Goal: Task Accomplishment & Management: Use online tool/utility

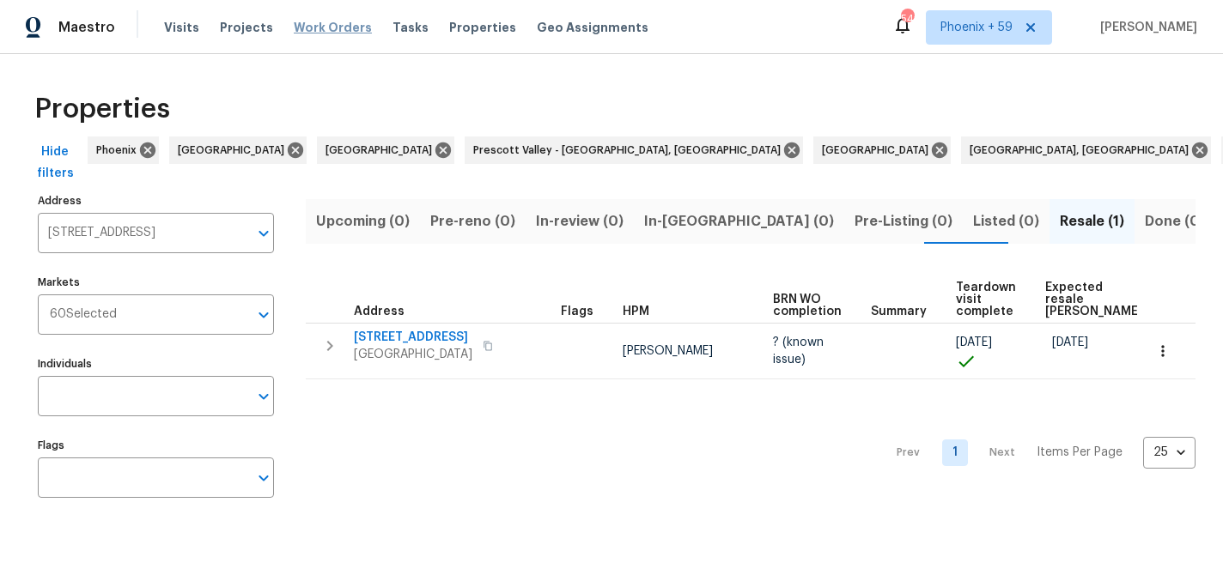
click at [327, 27] on span "Work Orders" at bounding box center [333, 27] width 78 height 17
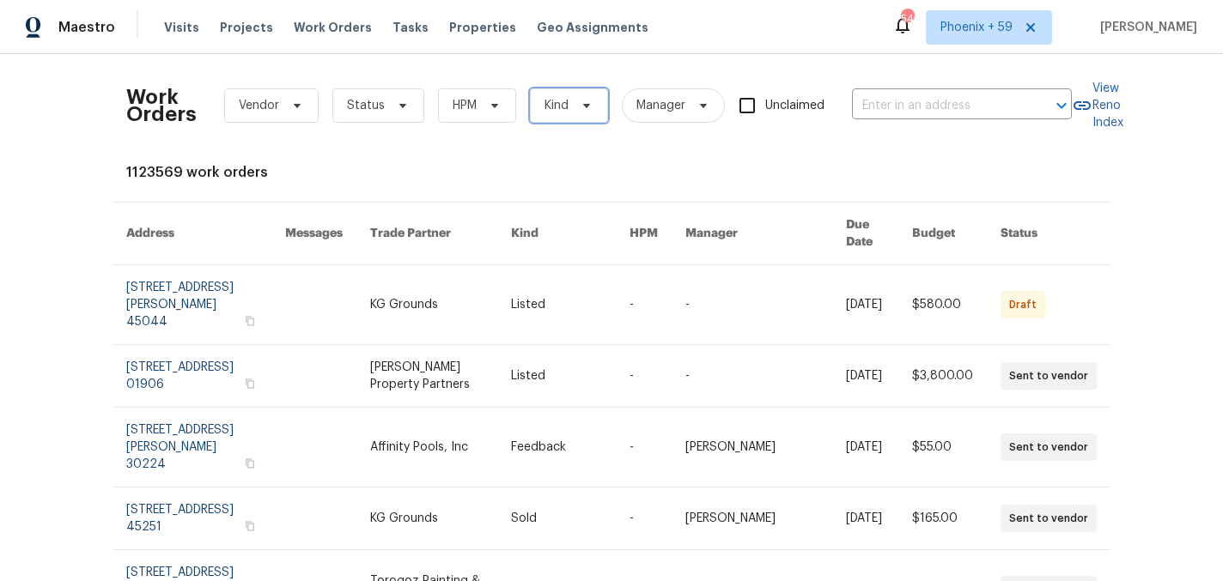
click at [593, 106] on span "Kind" at bounding box center [569, 105] width 78 height 34
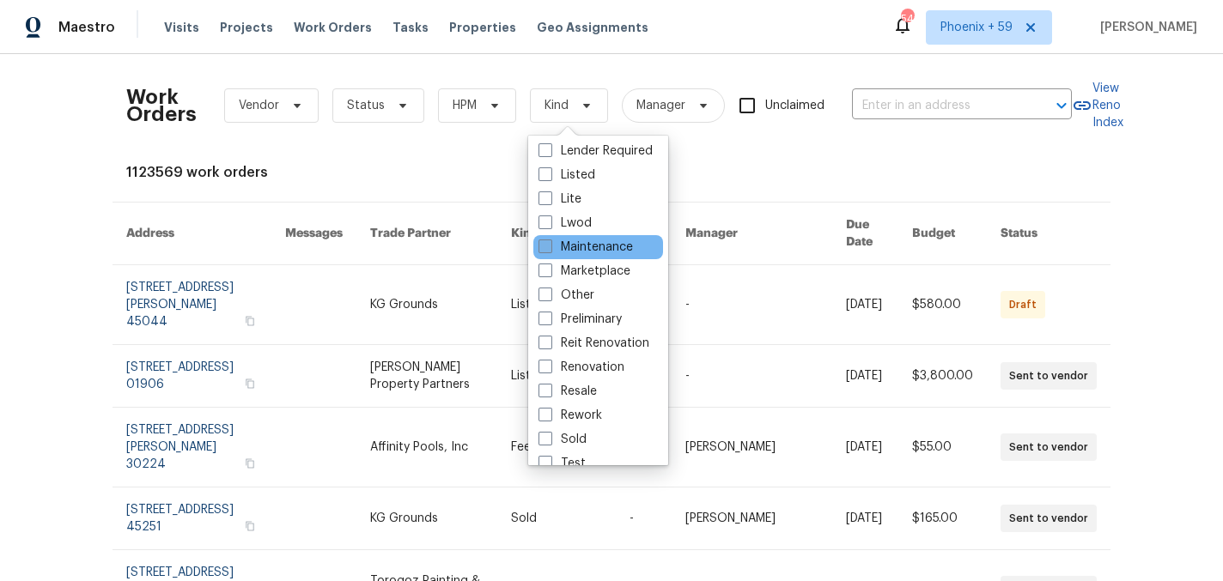
scroll to position [141, 0]
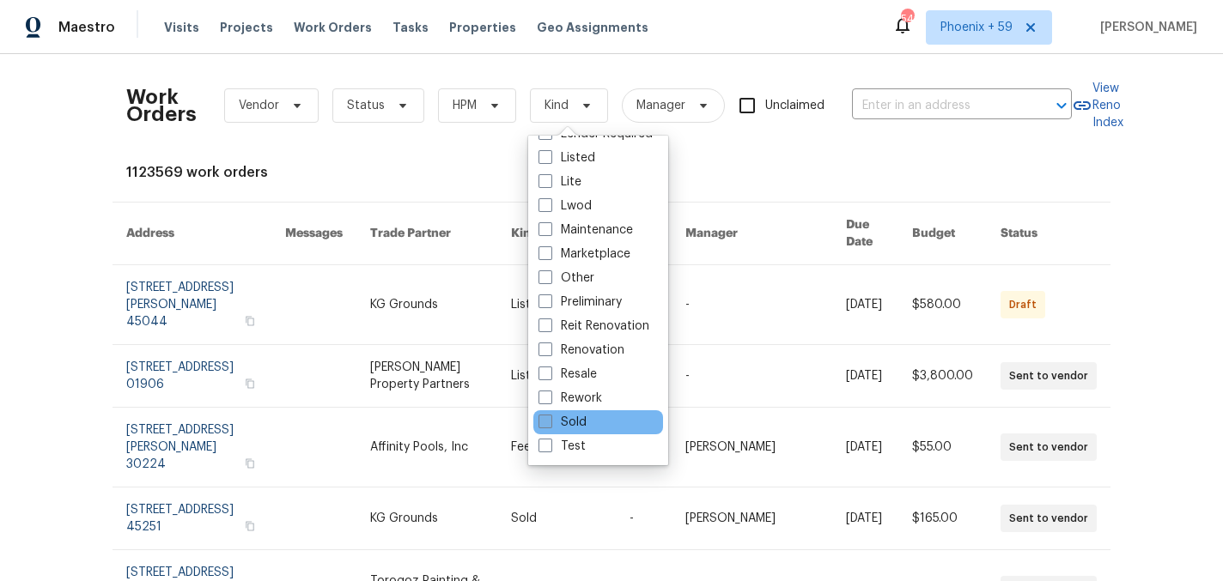
click at [570, 425] on label "Sold" at bounding box center [562, 422] width 48 height 17
click at [550, 425] on input "Sold" at bounding box center [543, 419] width 11 height 11
checkbox input "true"
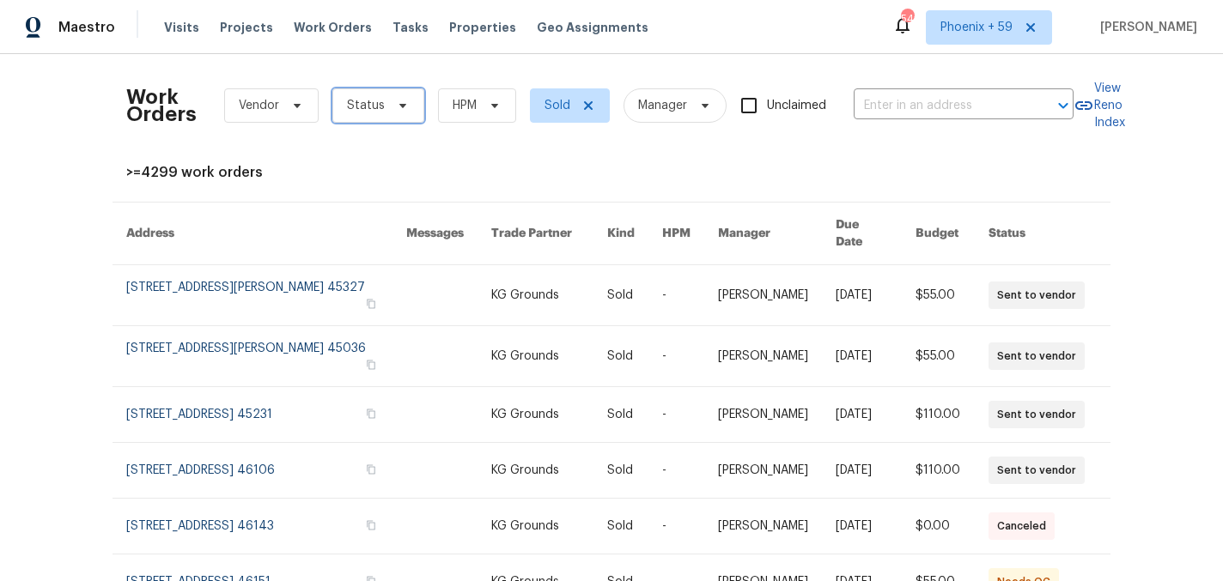
click at [372, 112] on span "Status" at bounding box center [366, 105] width 38 height 17
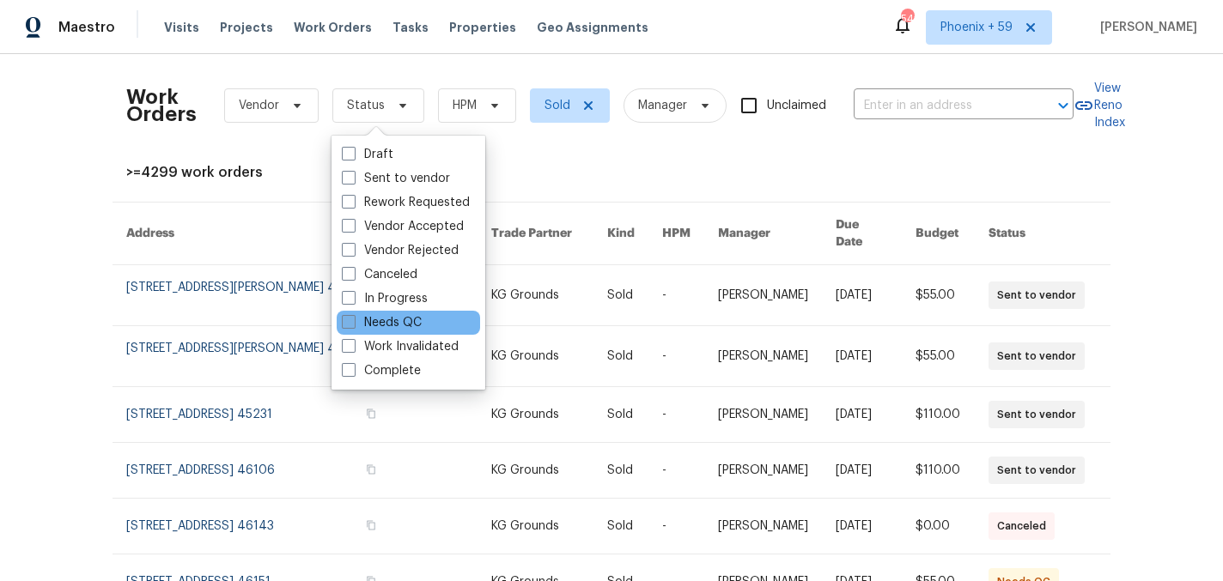
click at [391, 320] on label "Needs QC" at bounding box center [382, 322] width 80 height 17
click at [353, 320] on input "Needs QC" at bounding box center [347, 319] width 11 height 11
checkbox input "true"
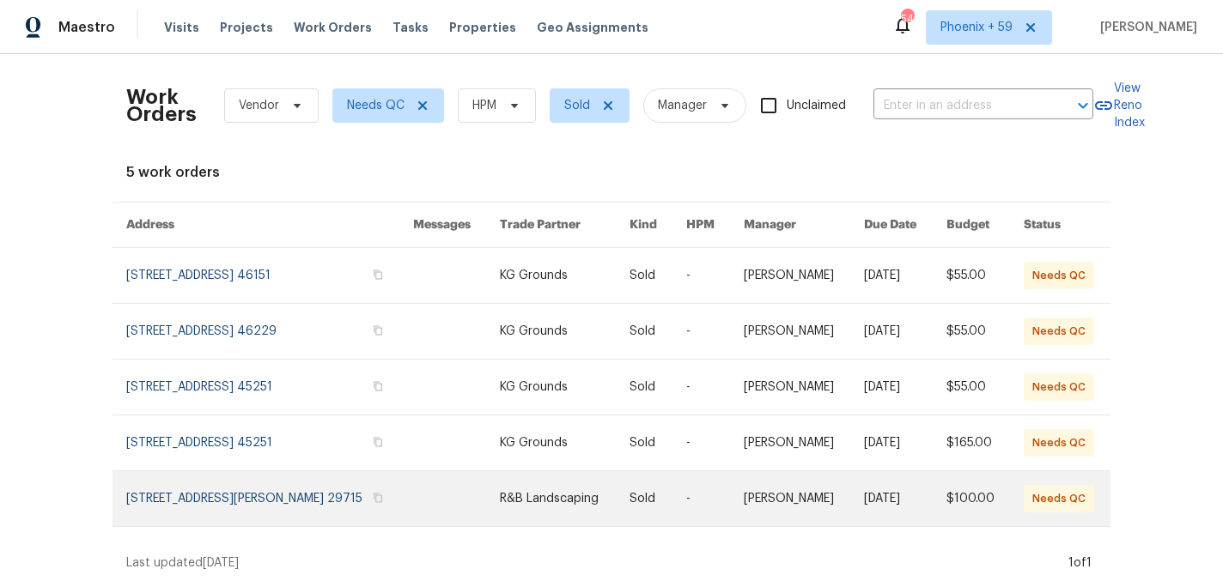
click at [432, 506] on link at bounding box center [457, 498] width 88 height 55
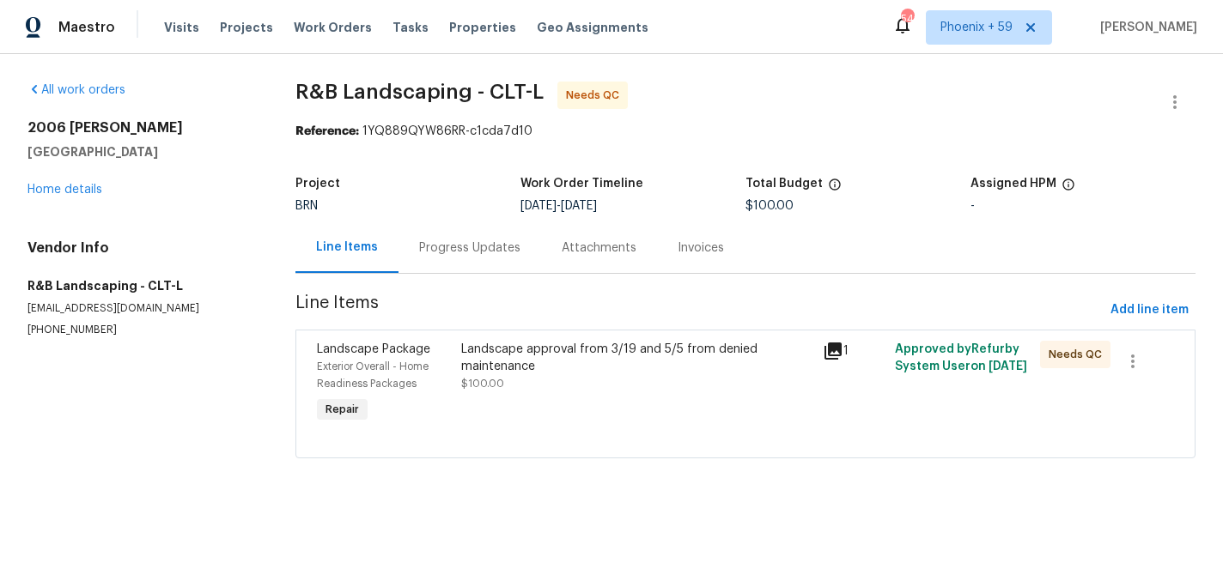
click at [655, 367] on div "Landscape approval from 3/19 and 5/5 from denied maintenance" at bounding box center [636, 358] width 351 height 34
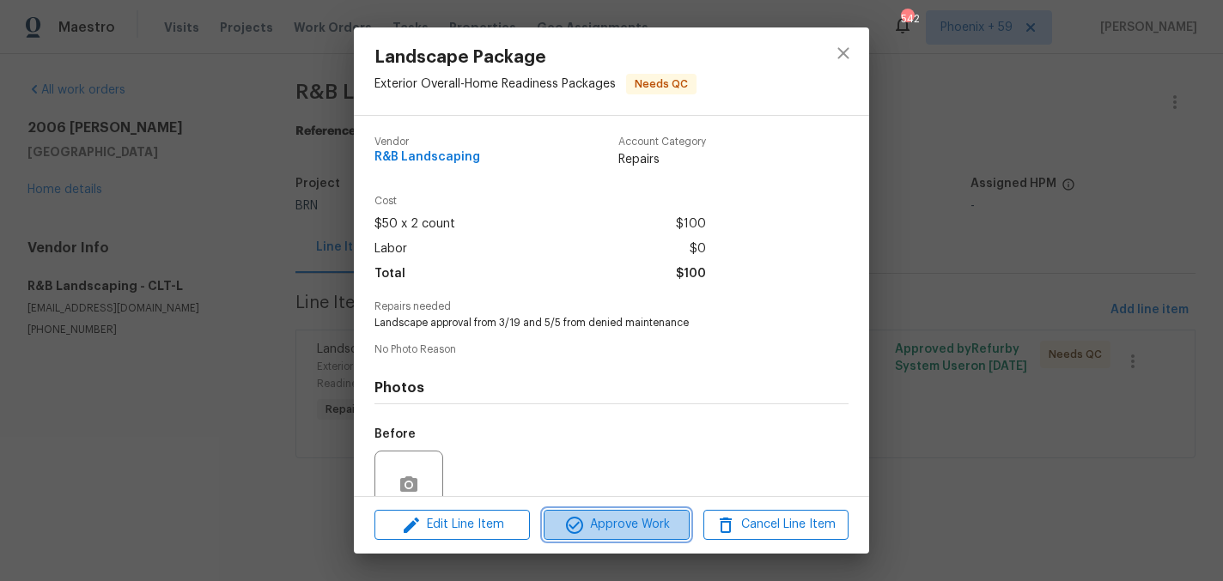
click at [625, 522] on span "Approve Work" at bounding box center [616, 524] width 135 height 21
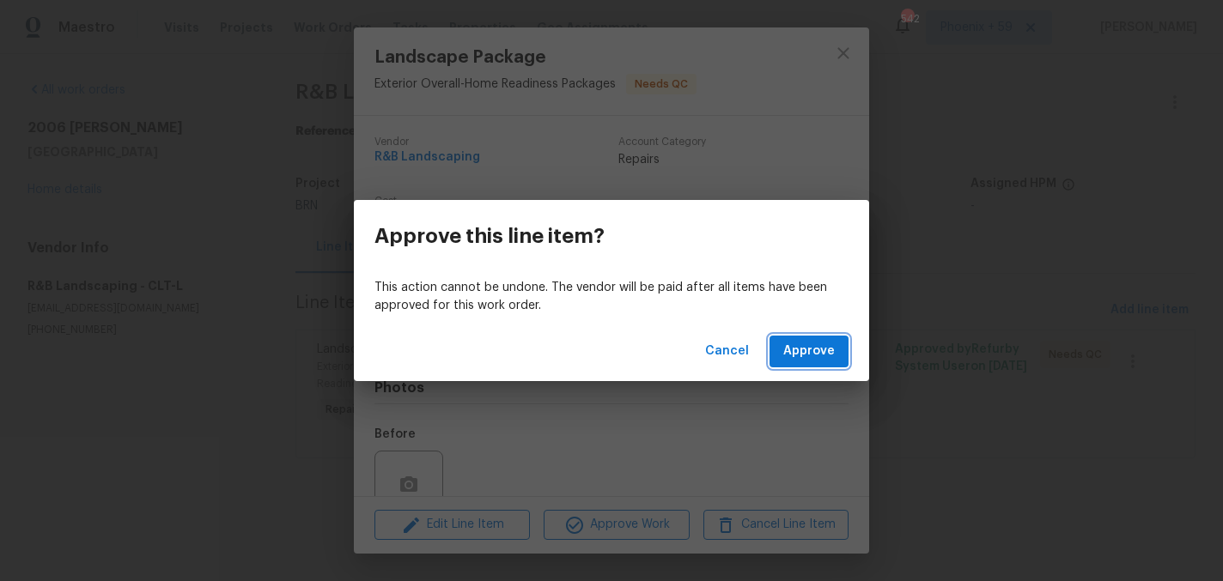
click at [799, 360] on span "Approve" at bounding box center [809, 351] width 52 height 21
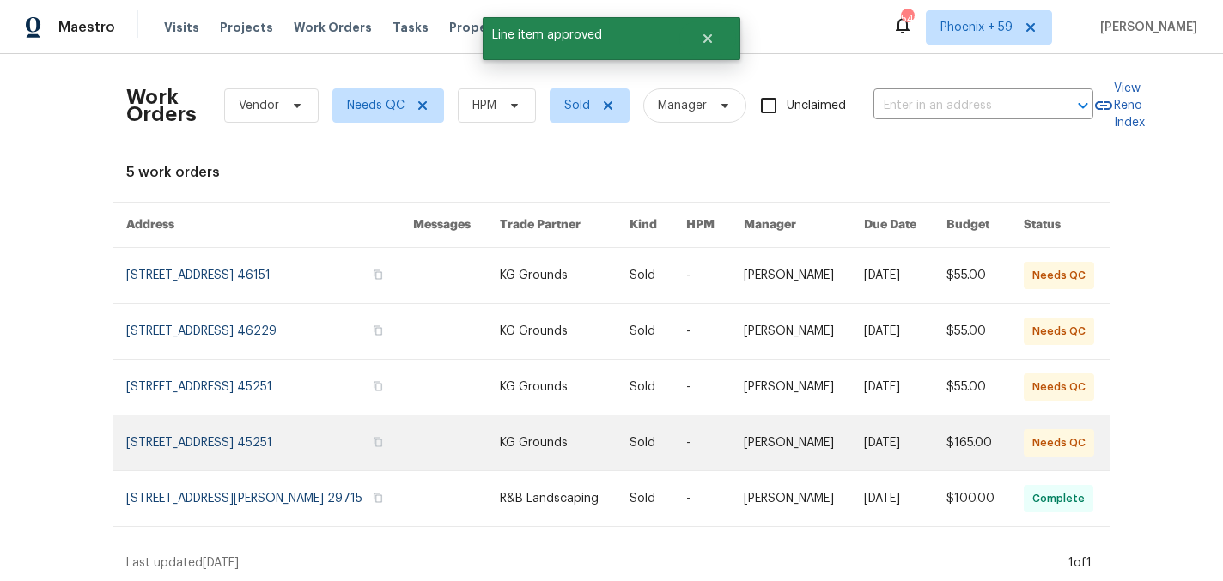
click at [422, 453] on link at bounding box center [457, 443] width 88 height 55
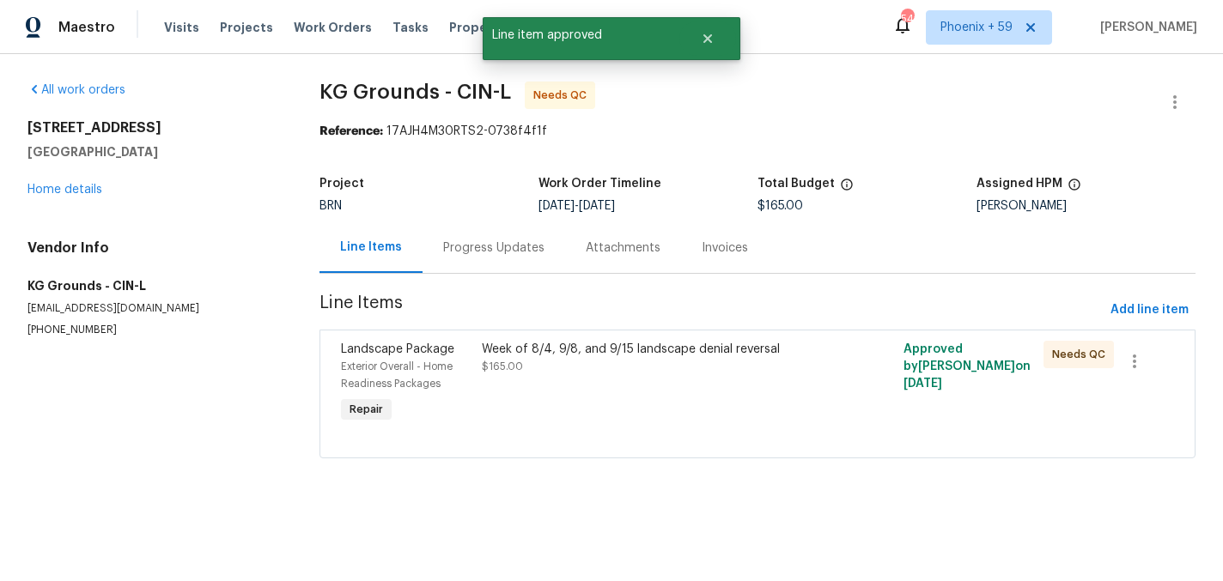
click at [604, 374] on div "Week of 8/4, 9/8, and 9/15 landscape denial reversal $165.00" at bounding box center [652, 358] width 341 height 34
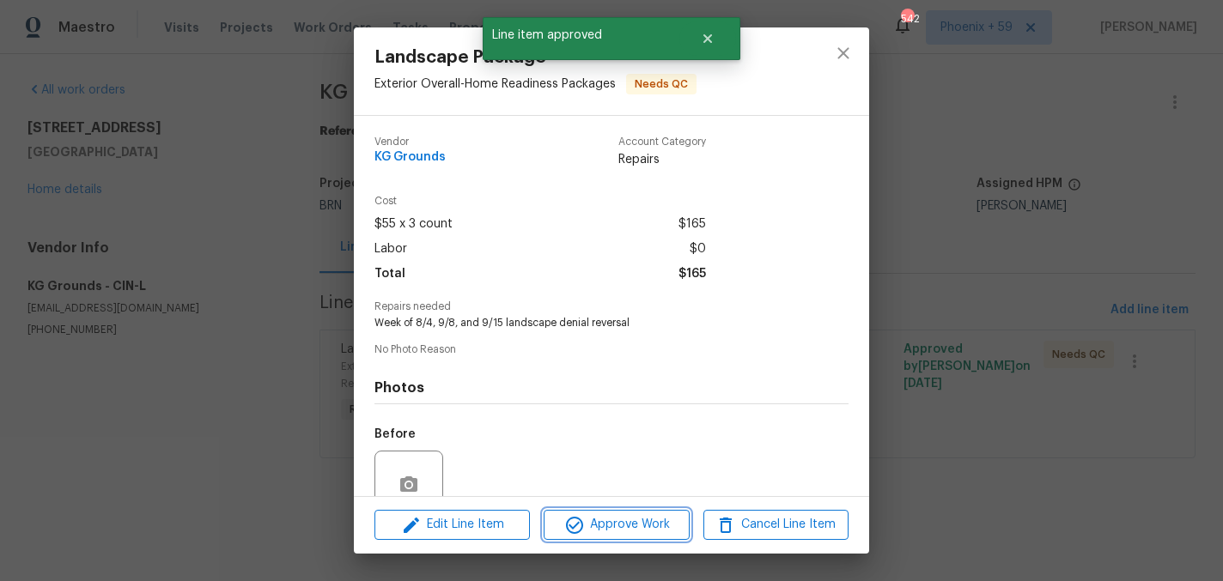
click at [609, 517] on span "Approve Work" at bounding box center [616, 524] width 135 height 21
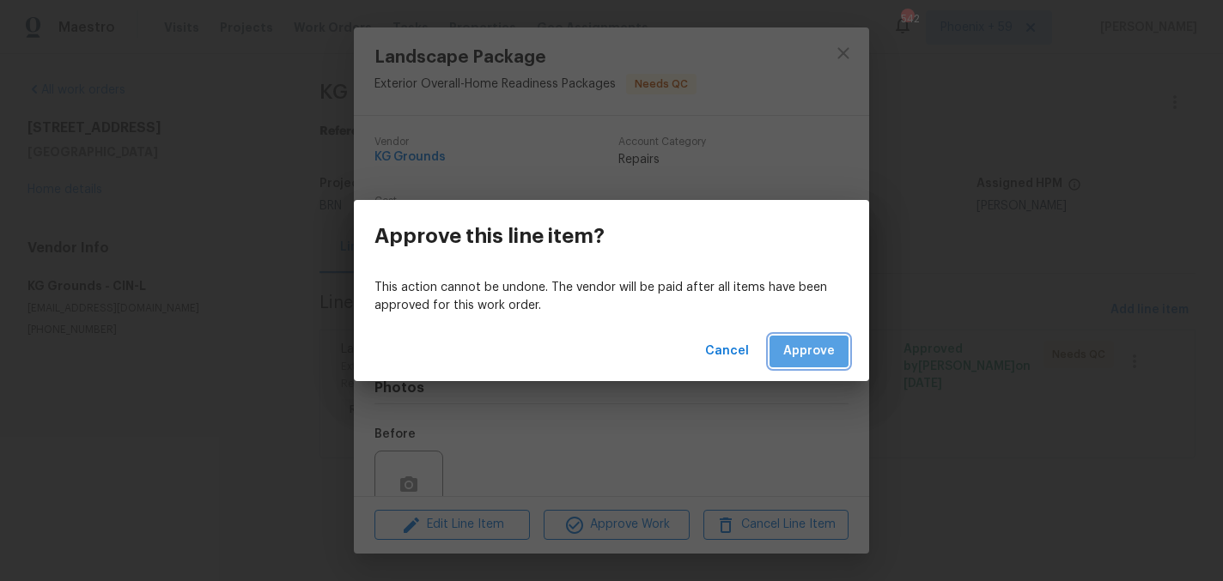
click at [825, 336] on button "Approve" at bounding box center [808, 352] width 79 height 32
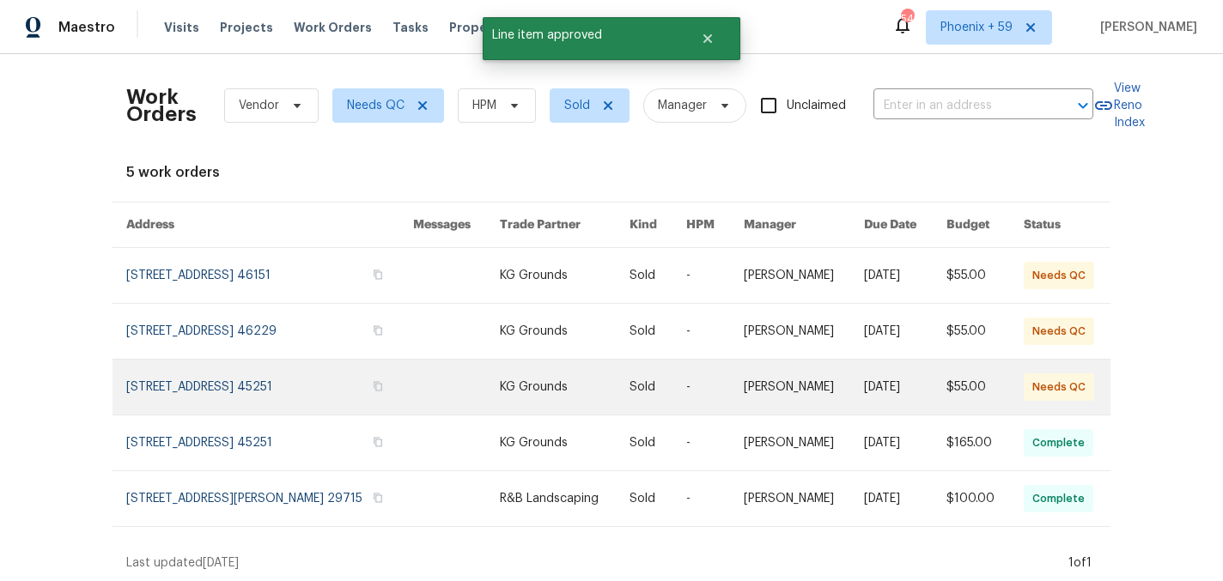
click at [431, 391] on link at bounding box center [457, 387] width 88 height 55
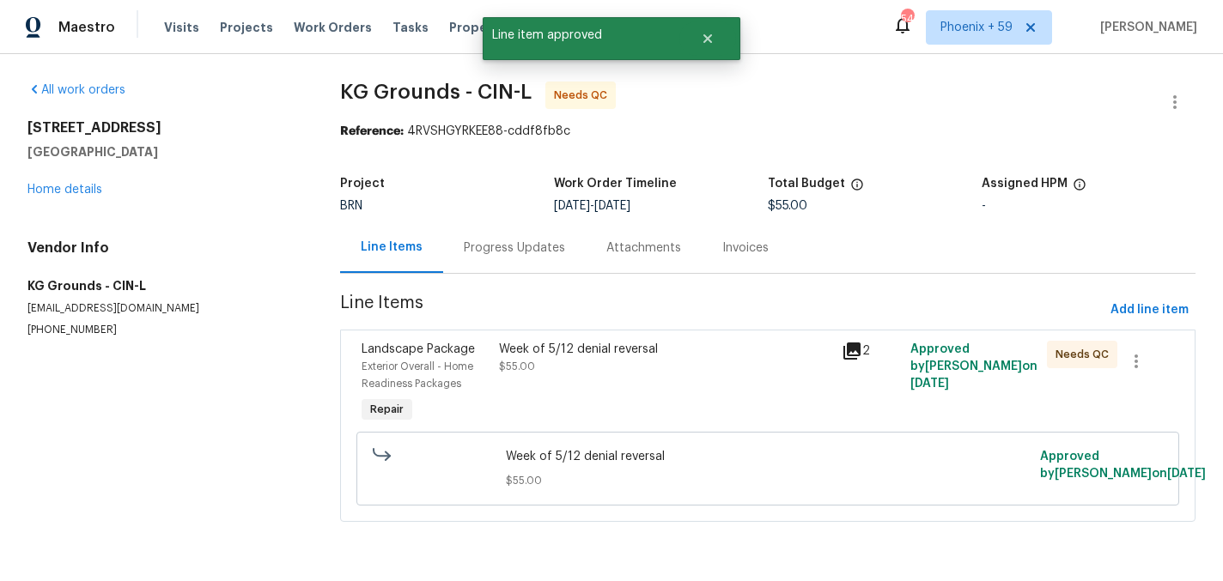
click at [605, 380] on div "Week of 5/12 denial reversal $55.00" at bounding box center [665, 384] width 343 height 96
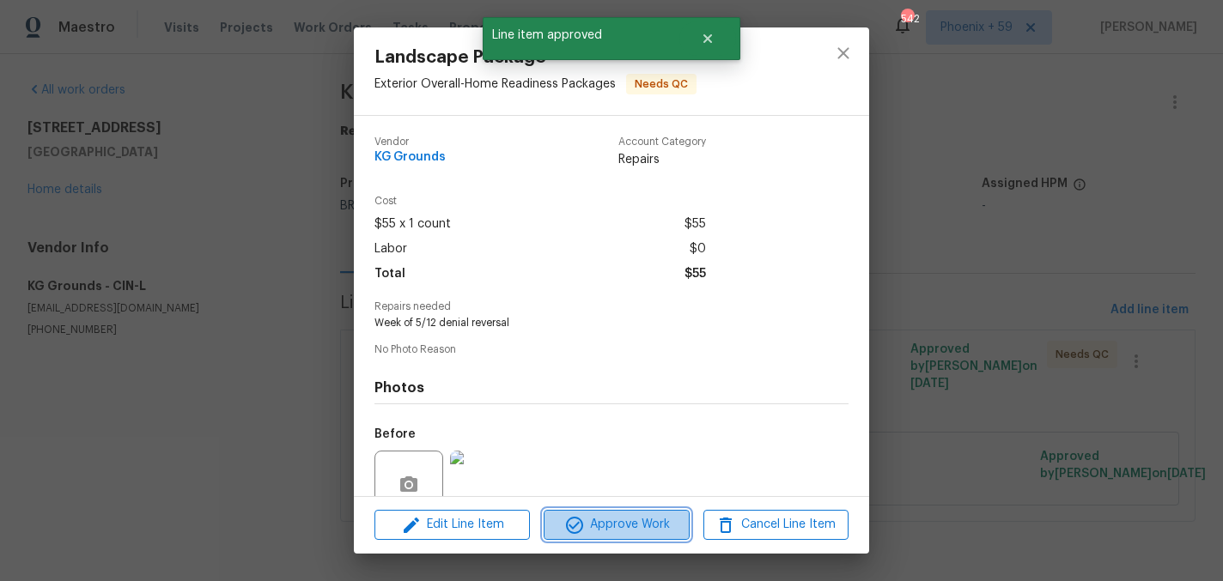
click at [601, 525] on span "Approve Work" at bounding box center [616, 524] width 135 height 21
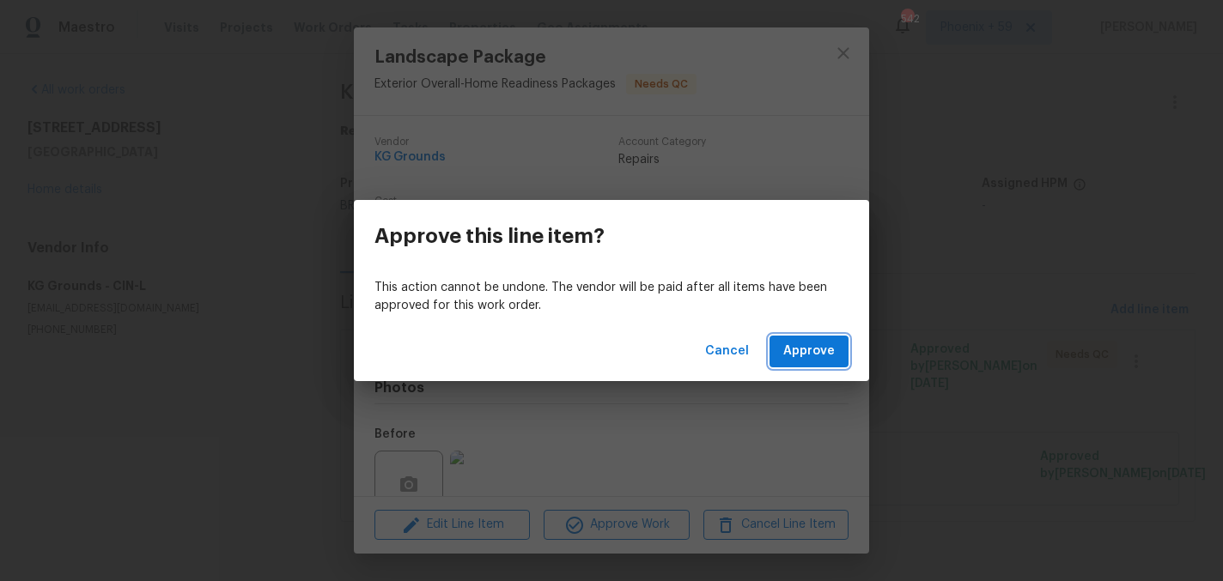
click at [805, 356] on span "Approve" at bounding box center [809, 351] width 52 height 21
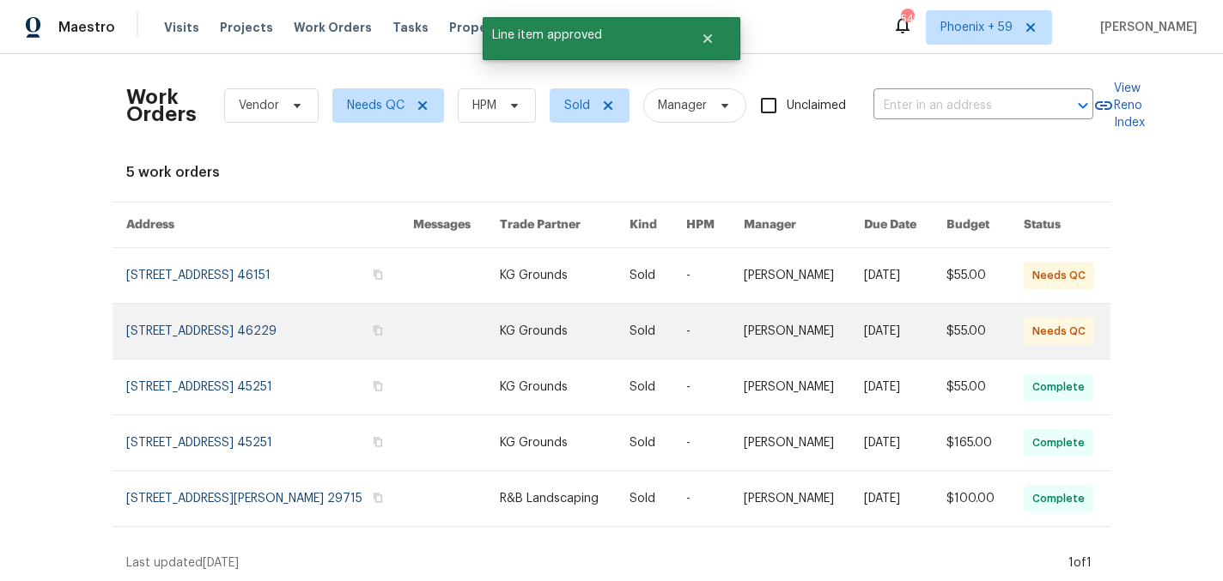
click at [467, 330] on link at bounding box center [457, 331] width 88 height 55
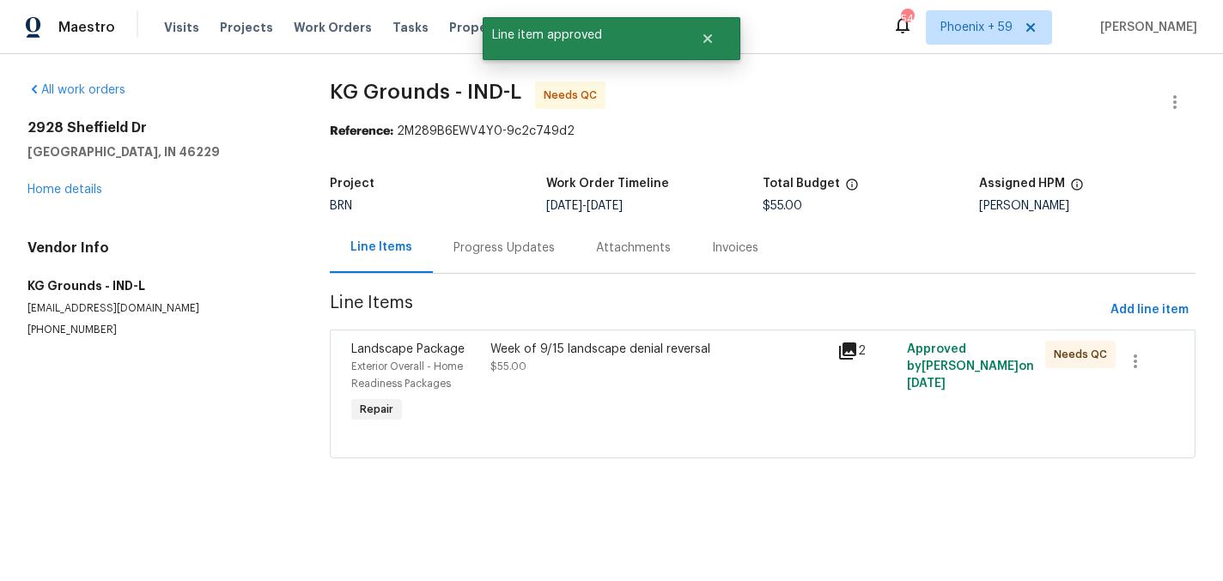
click at [604, 413] on div "Week of 9/15 landscape denial reversal $55.00" at bounding box center [658, 384] width 347 height 96
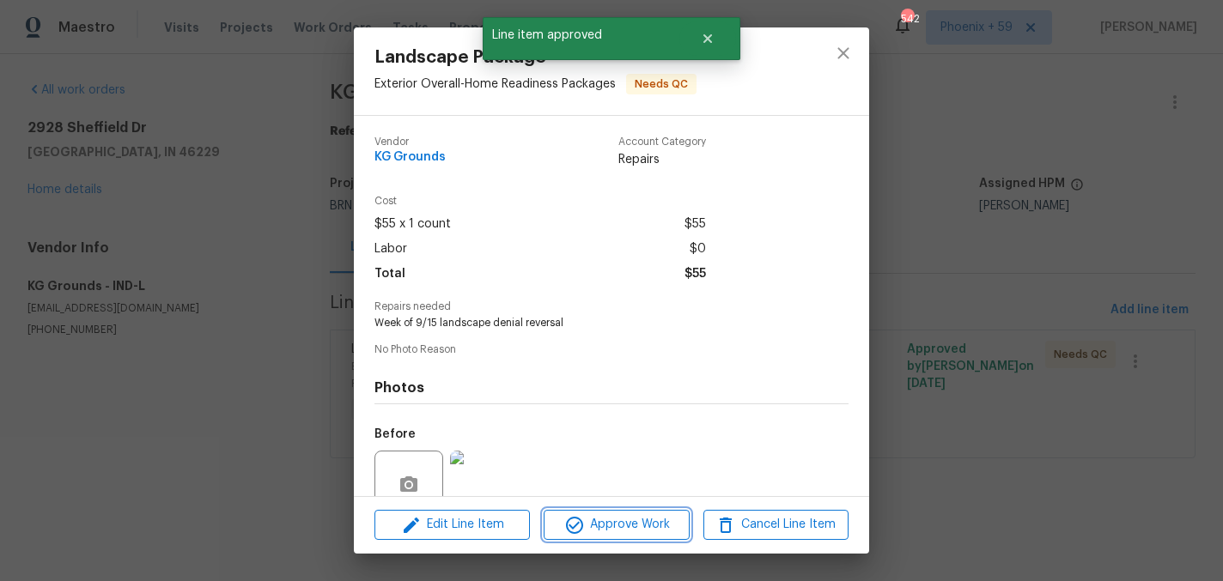
click at [603, 531] on span "Approve Work" at bounding box center [616, 524] width 135 height 21
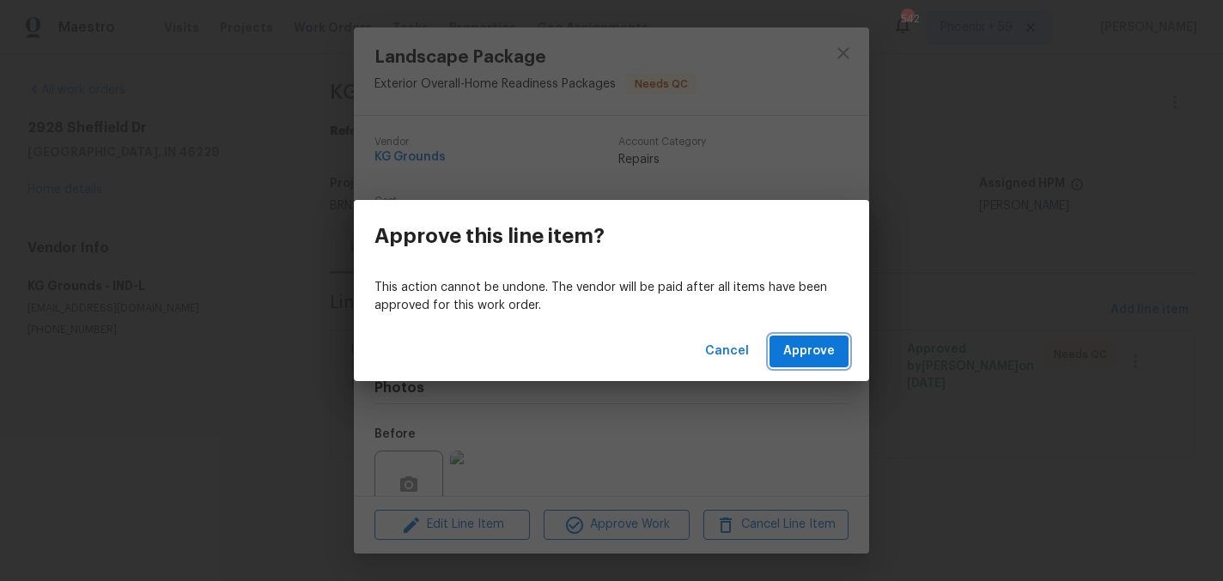
click at [790, 351] on span "Approve" at bounding box center [809, 351] width 52 height 21
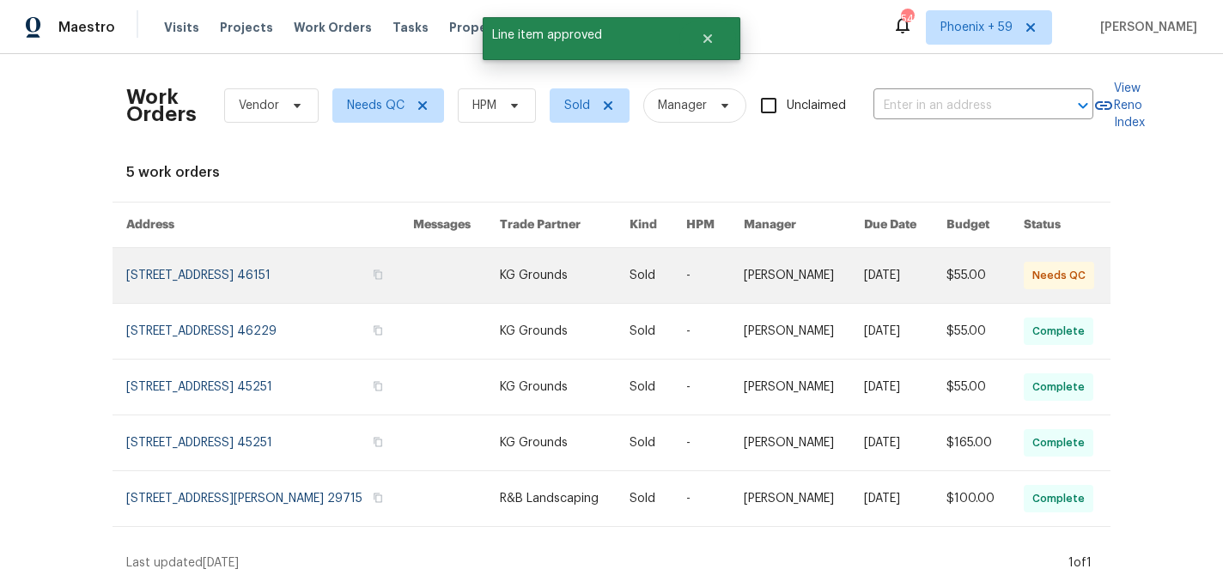
click at [399, 275] on td at bounding box center [443, 276] width 88 height 56
click at [562, 264] on link at bounding box center [565, 275] width 130 height 55
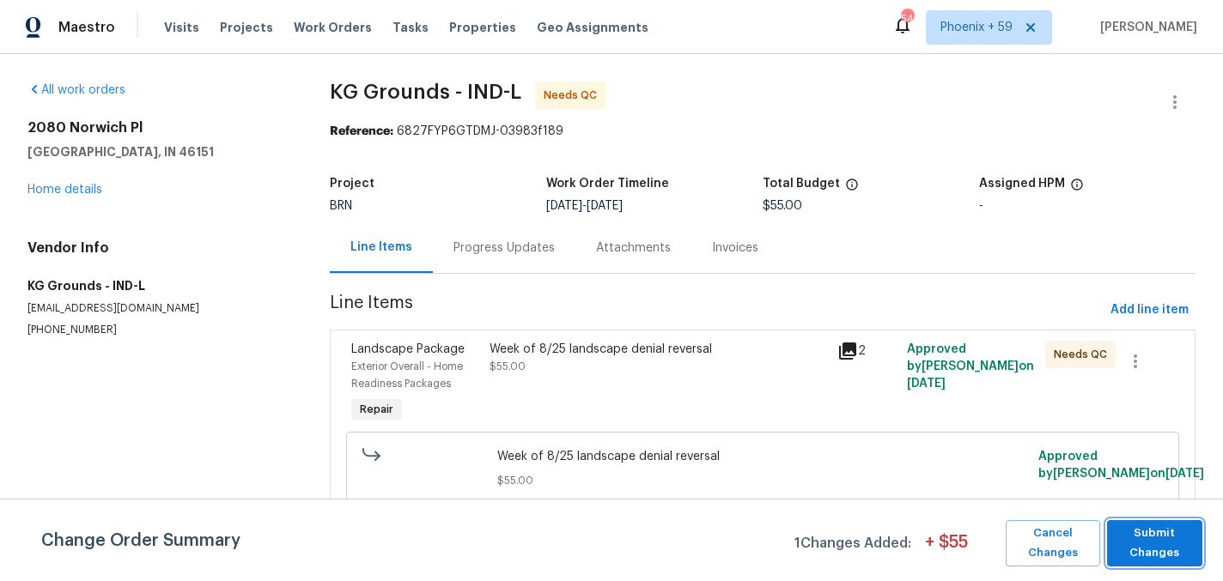
click at [1151, 555] on span "Submit Changes" at bounding box center [1154, 543] width 79 height 39
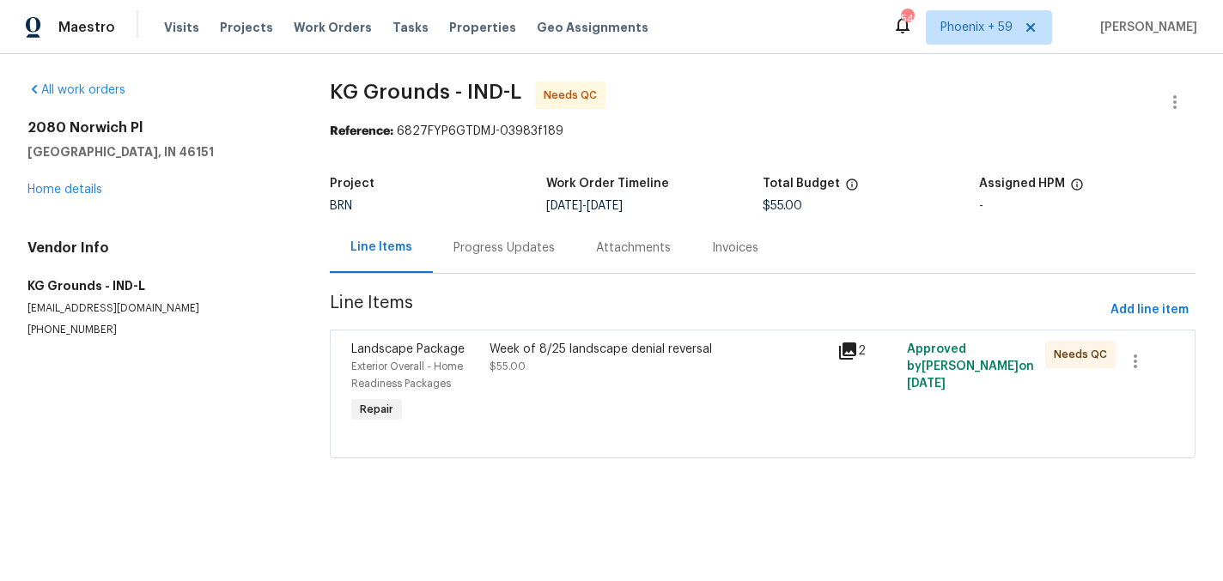
click at [580, 349] on div "Week of 8/25 landscape denial reversal" at bounding box center [657, 349] width 337 height 17
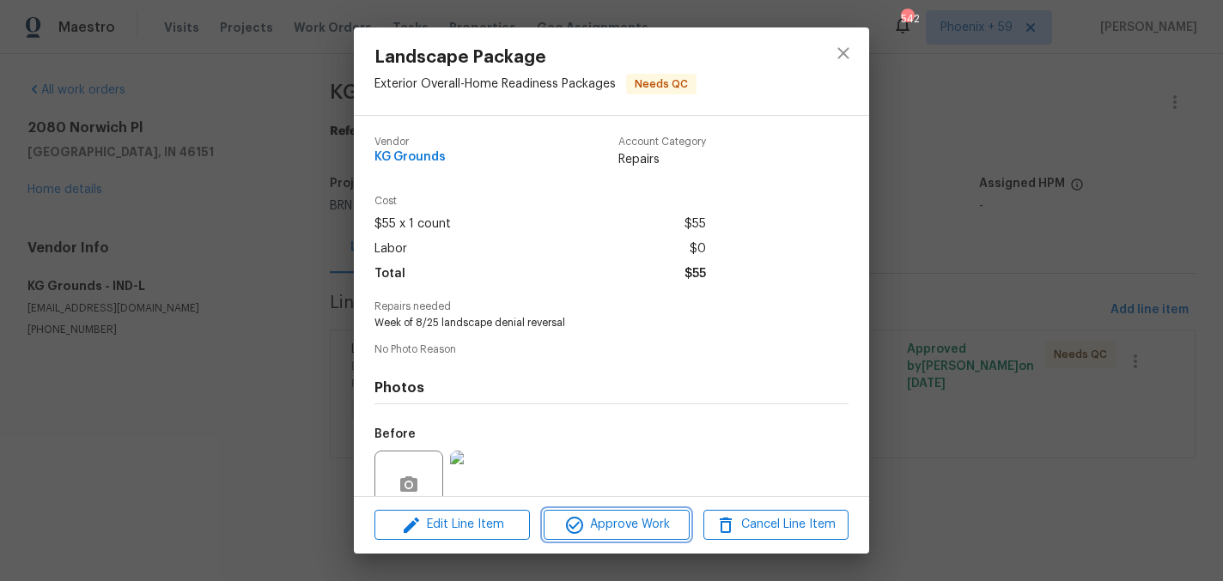
click at [631, 526] on span "Approve Work" at bounding box center [616, 524] width 135 height 21
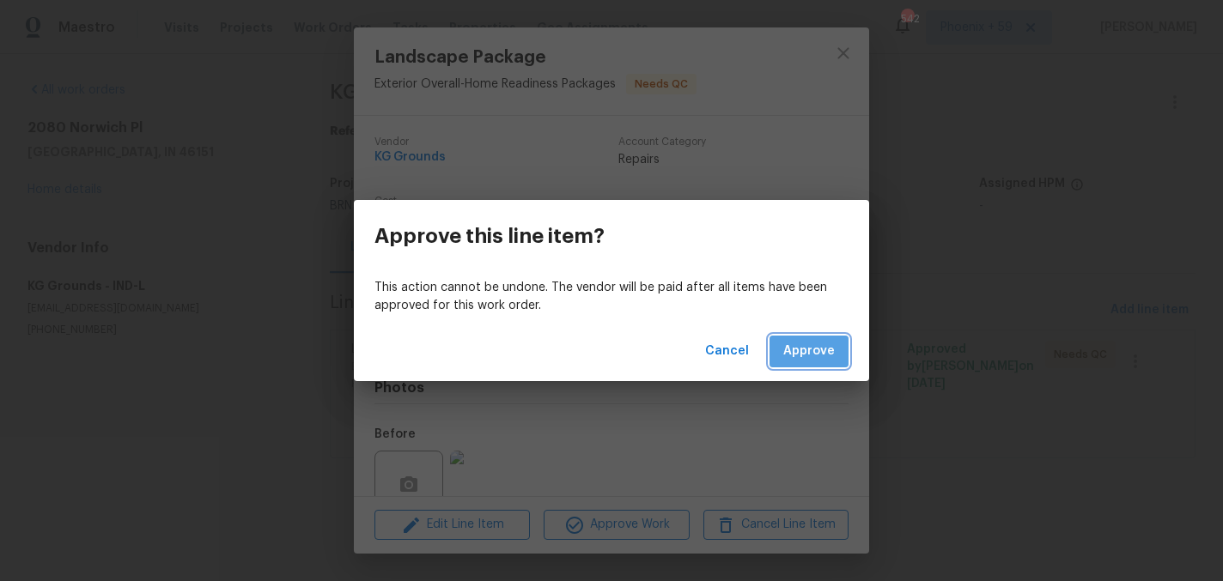
click at [829, 357] on span "Approve" at bounding box center [809, 351] width 52 height 21
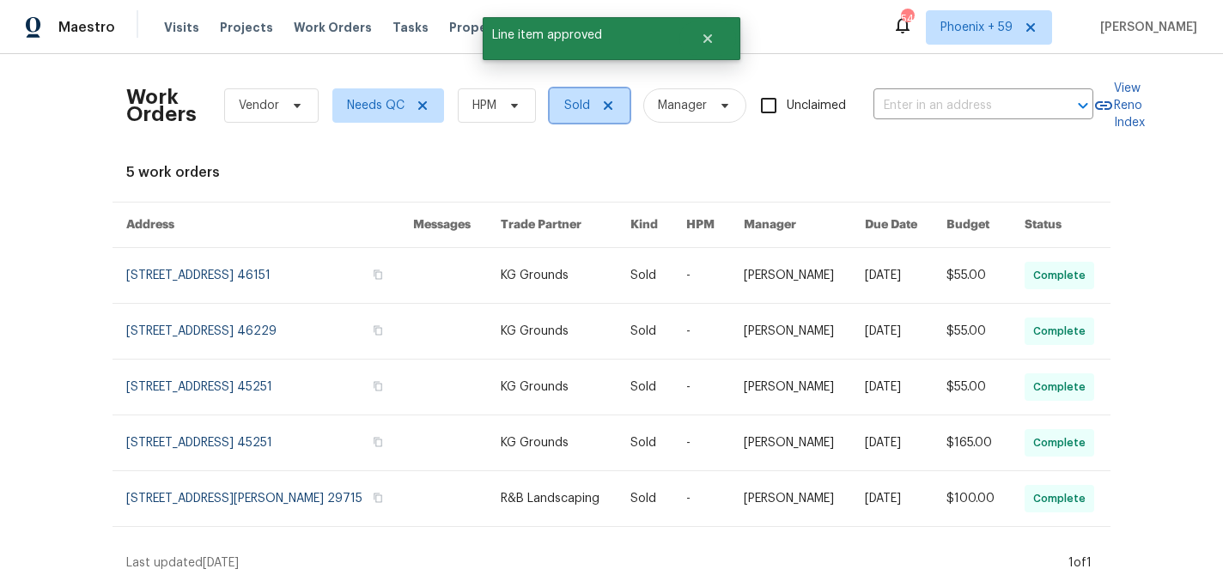
click at [589, 111] on span "Sold" at bounding box center [577, 105] width 26 height 17
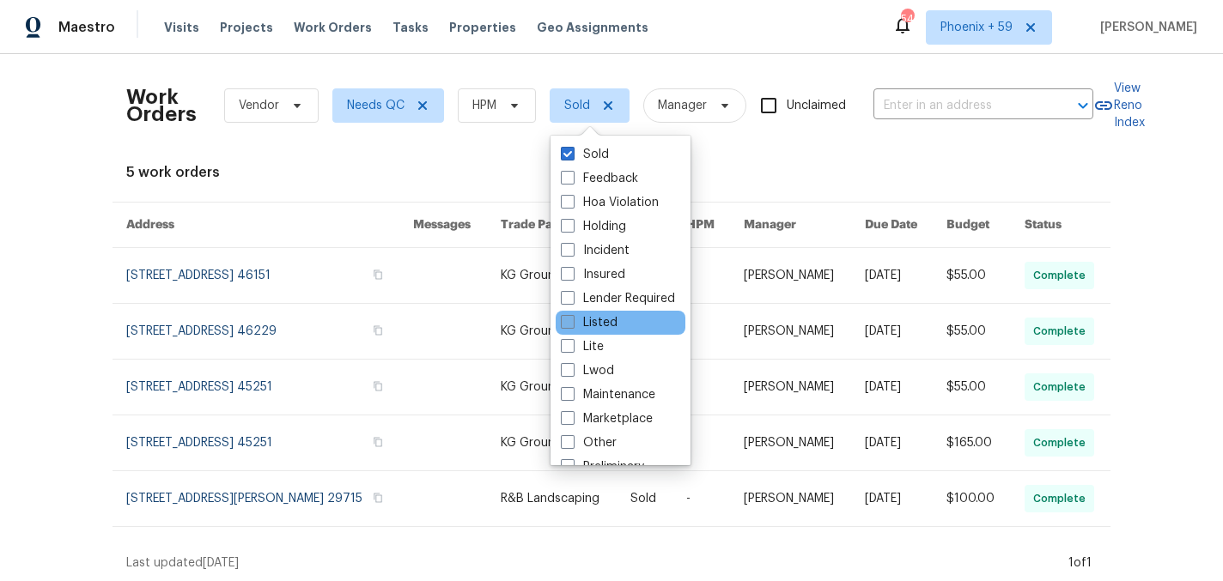
click at [604, 317] on label "Listed" at bounding box center [589, 322] width 57 height 17
click at [572, 317] on input "Listed" at bounding box center [566, 319] width 11 height 11
checkbox input "true"
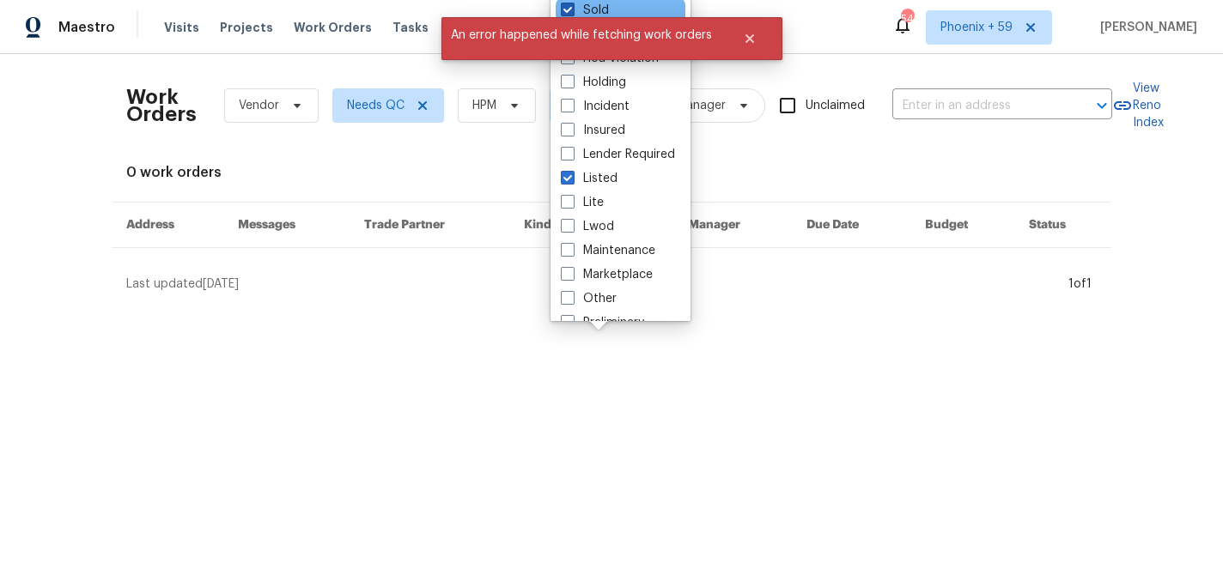
click at [568, 9] on span at bounding box center [568, 10] width 14 height 14
click at [568, 9] on input "Sold" at bounding box center [566, 7] width 11 height 11
checkbox input "false"
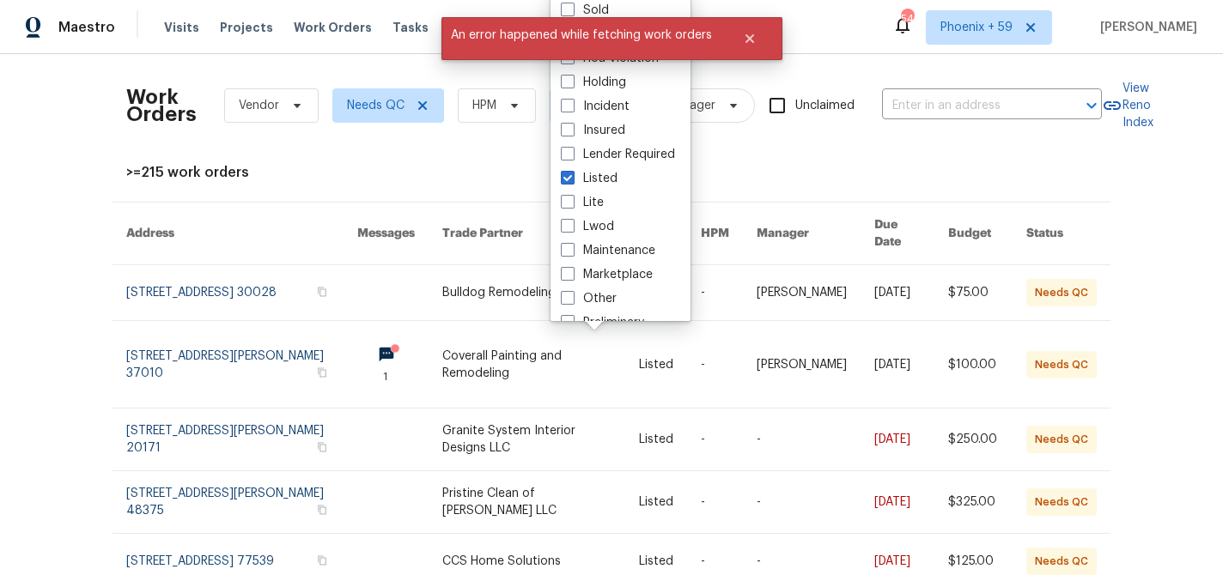
click at [476, 170] on div ">=215 work orders" at bounding box center [611, 172] width 970 height 17
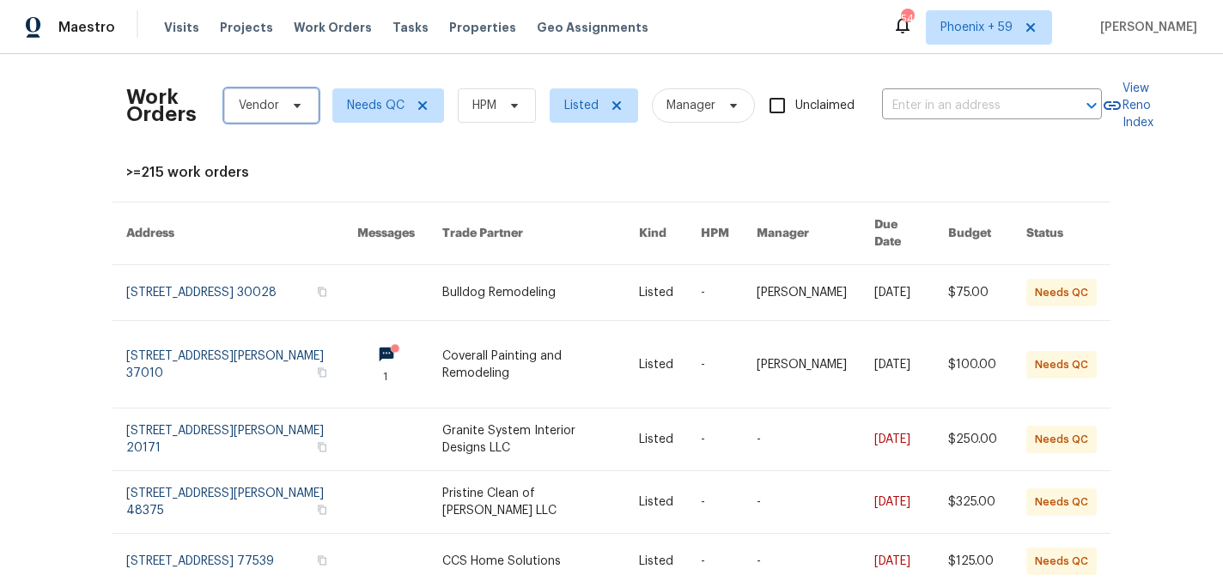
click at [291, 105] on icon at bounding box center [297, 106] width 14 height 14
type input "kg"
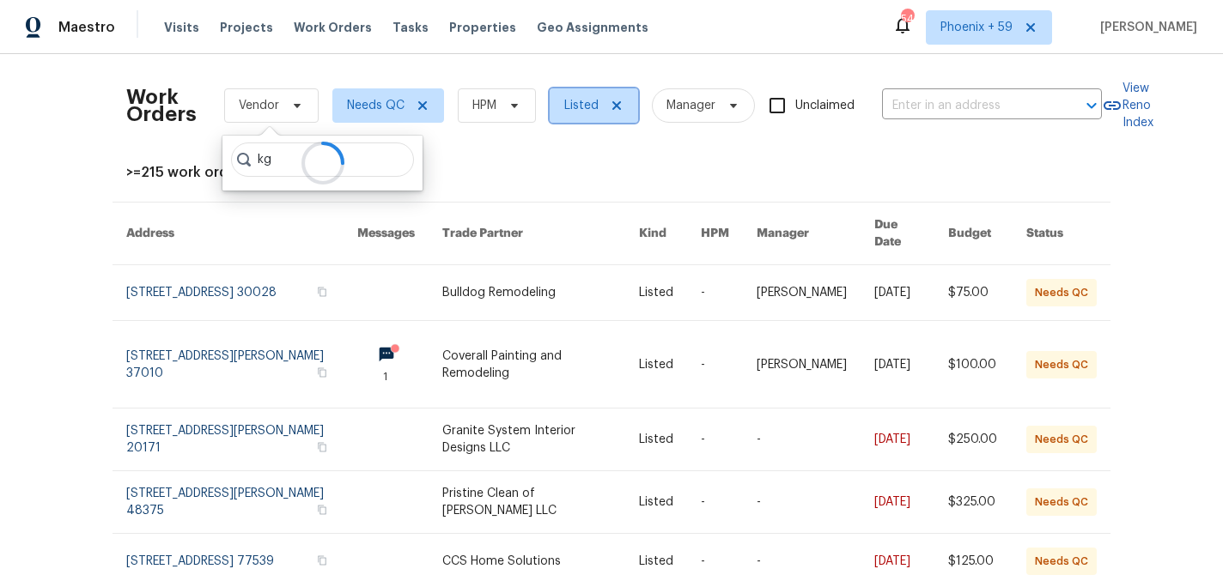
click at [620, 106] on icon at bounding box center [617, 106] width 14 height 14
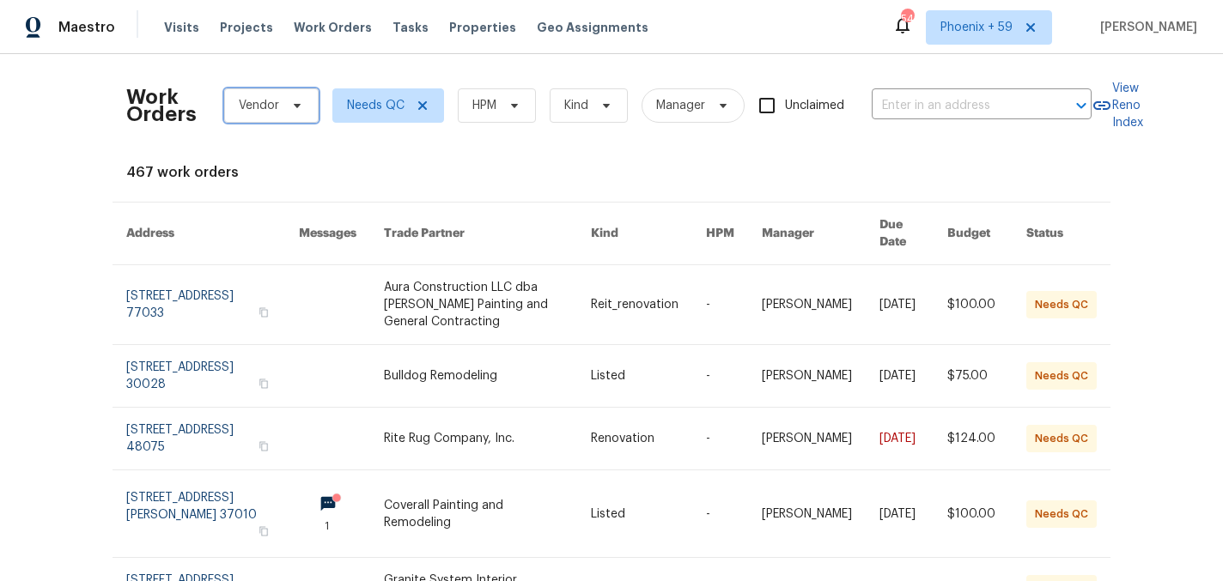
click at [261, 100] on span "Vendor" at bounding box center [259, 105] width 40 height 17
type input "smart"
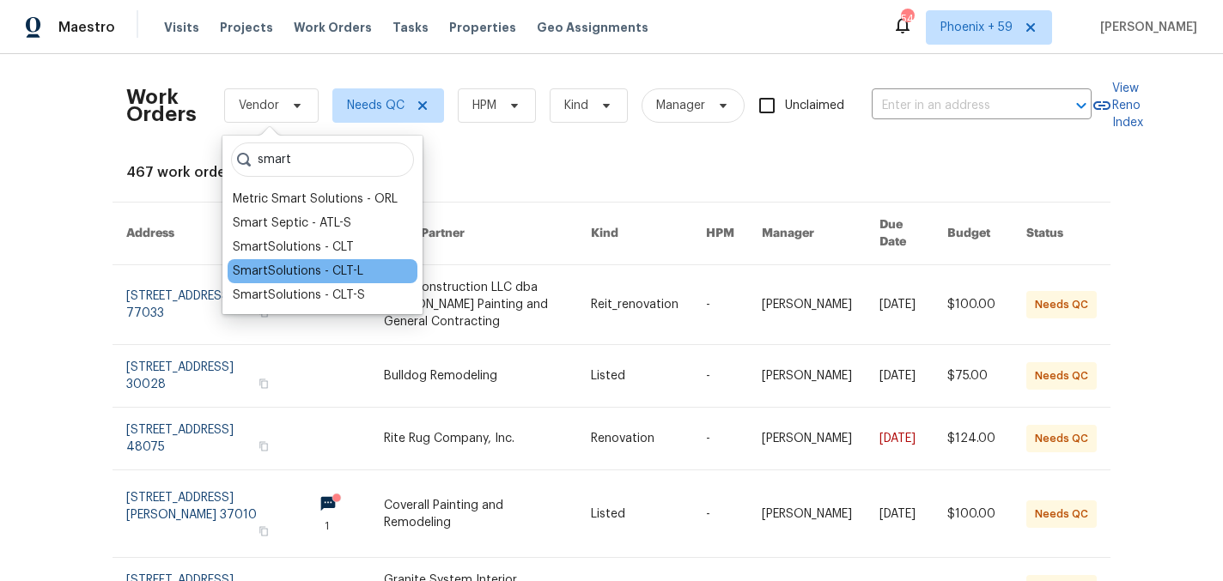
click at [288, 269] on div "SmartSolutions - CLT-L" at bounding box center [298, 271] width 131 height 17
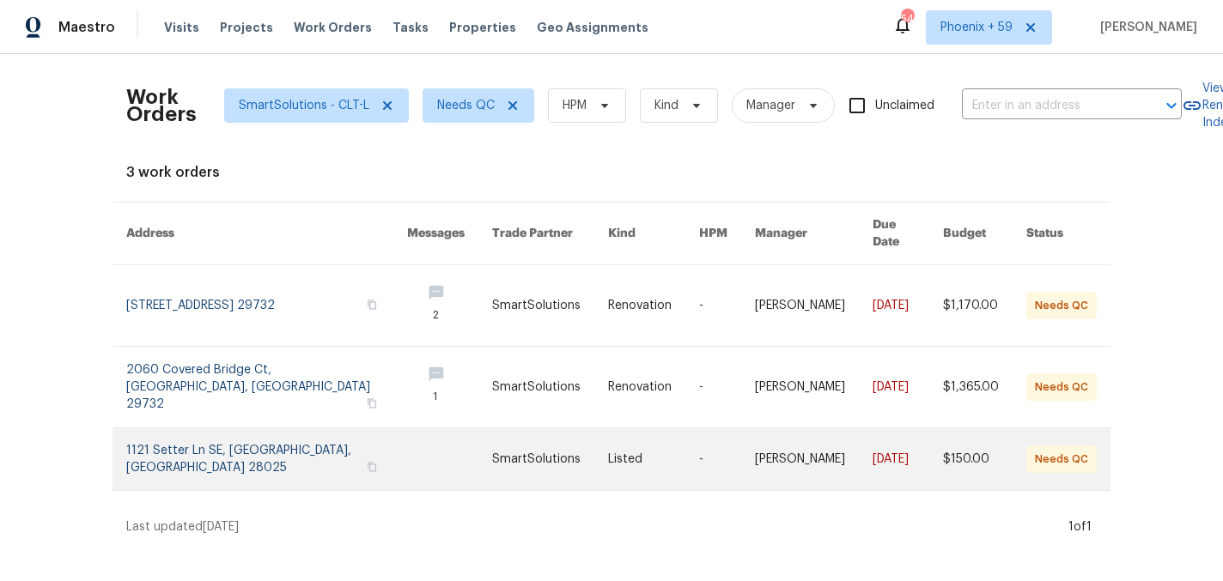
click at [282, 441] on link at bounding box center [266, 459] width 281 height 62
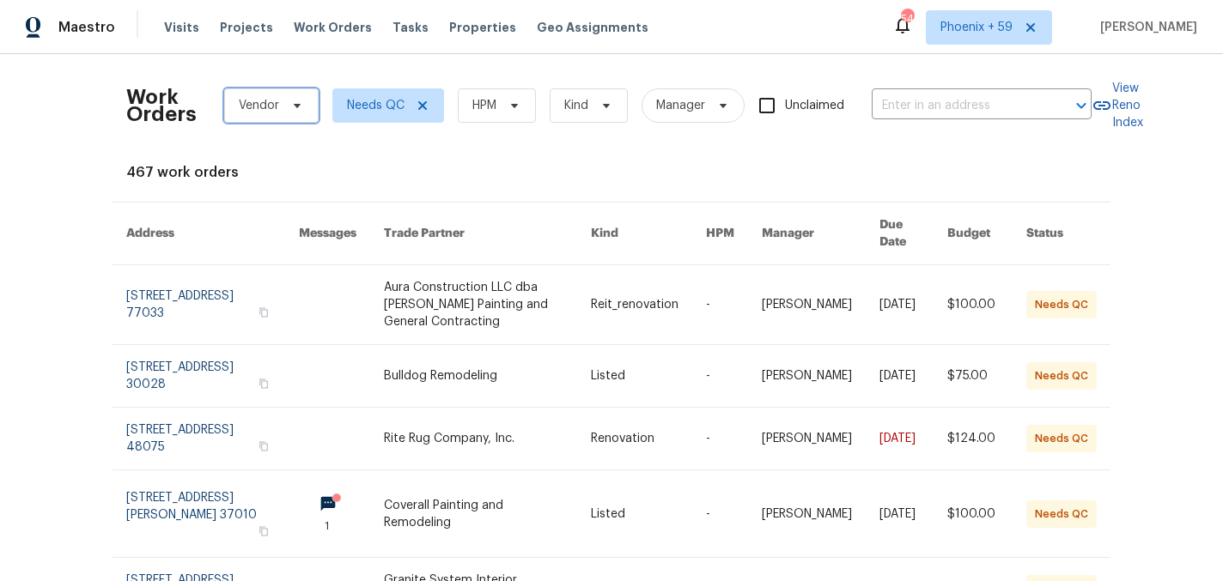
click at [271, 104] on span "Vendor" at bounding box center [259, 105] width 40 height 17
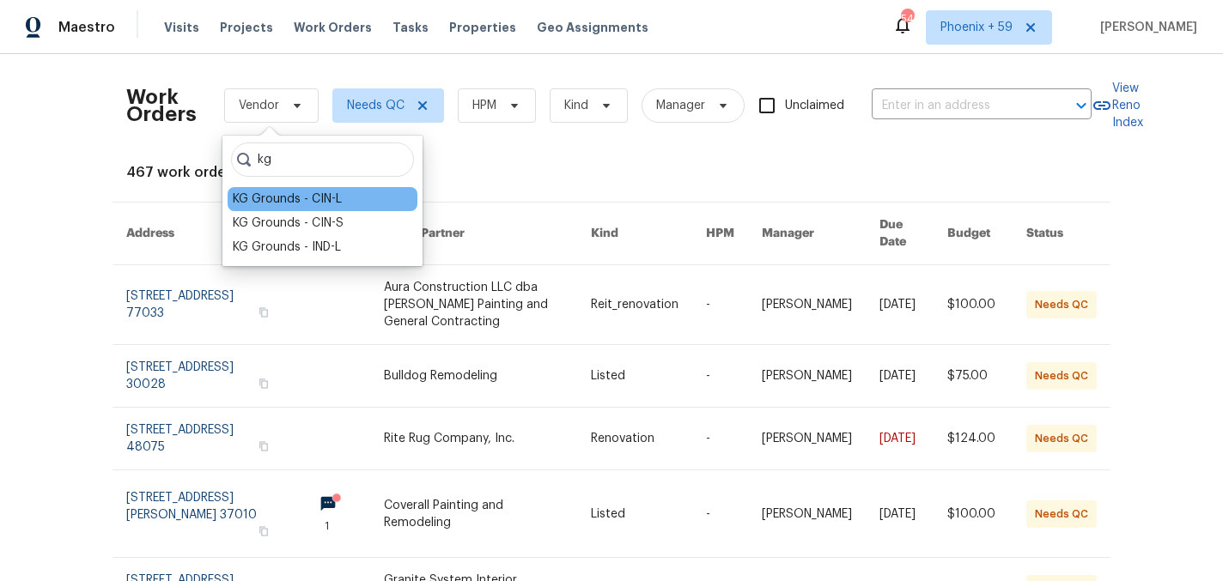
type input "kg"
click at [319, 196] on div "KG Grounds - CIN-L" at bounding box center [287, 199] width 109 height 17
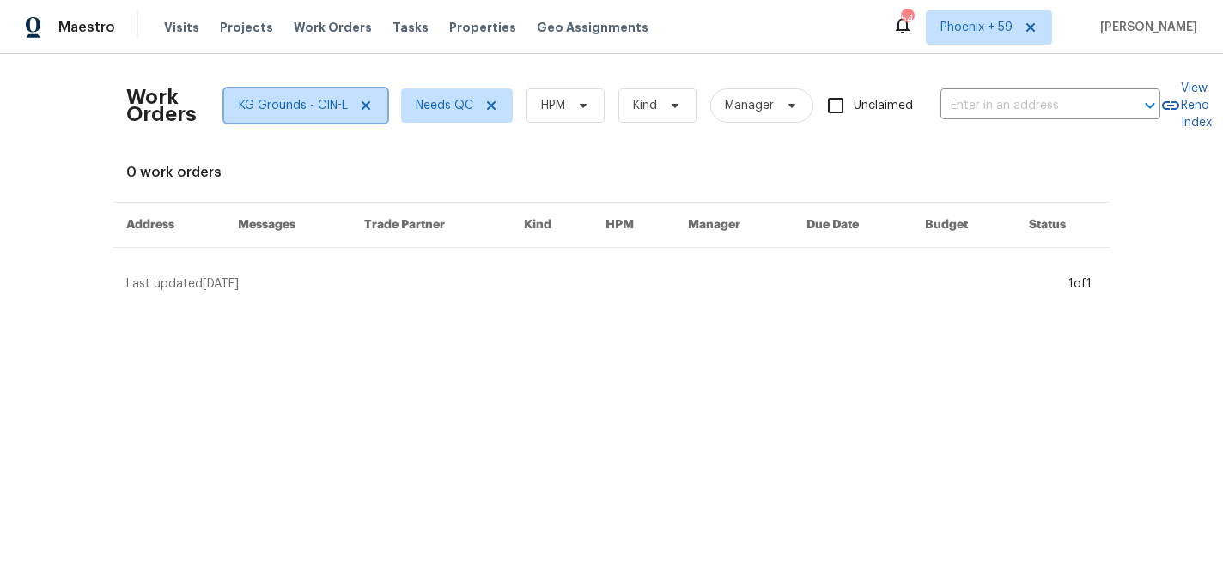
click at [365, 109] on icon at bounding box center [366, 106] width 14 height 14
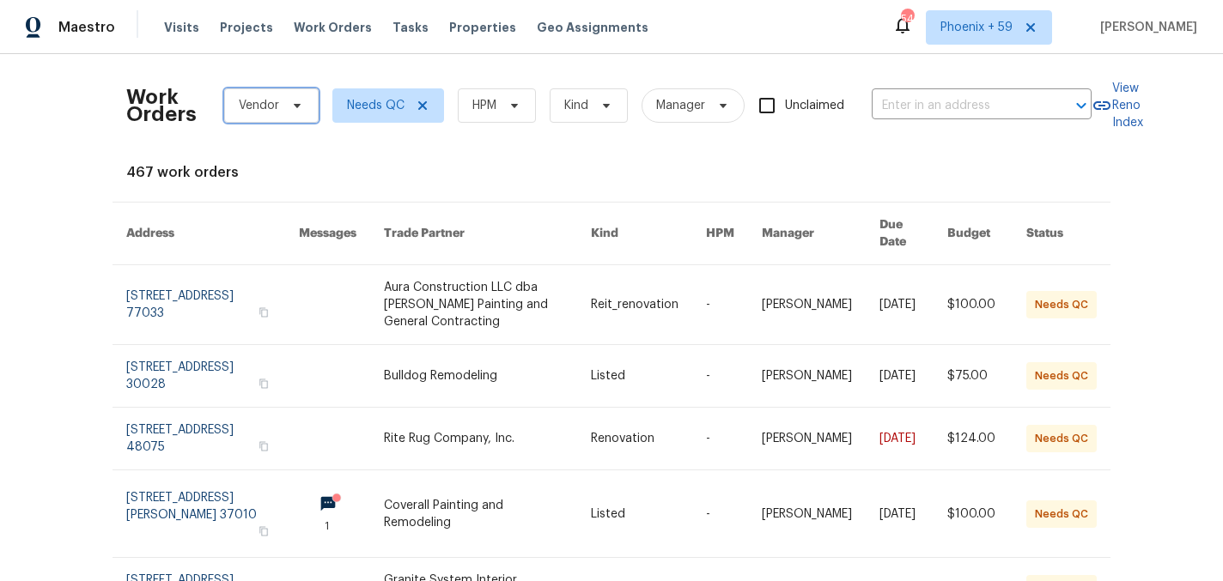
click at [290, 101] on icon at bounding box center [297, 106] width 14 height 14
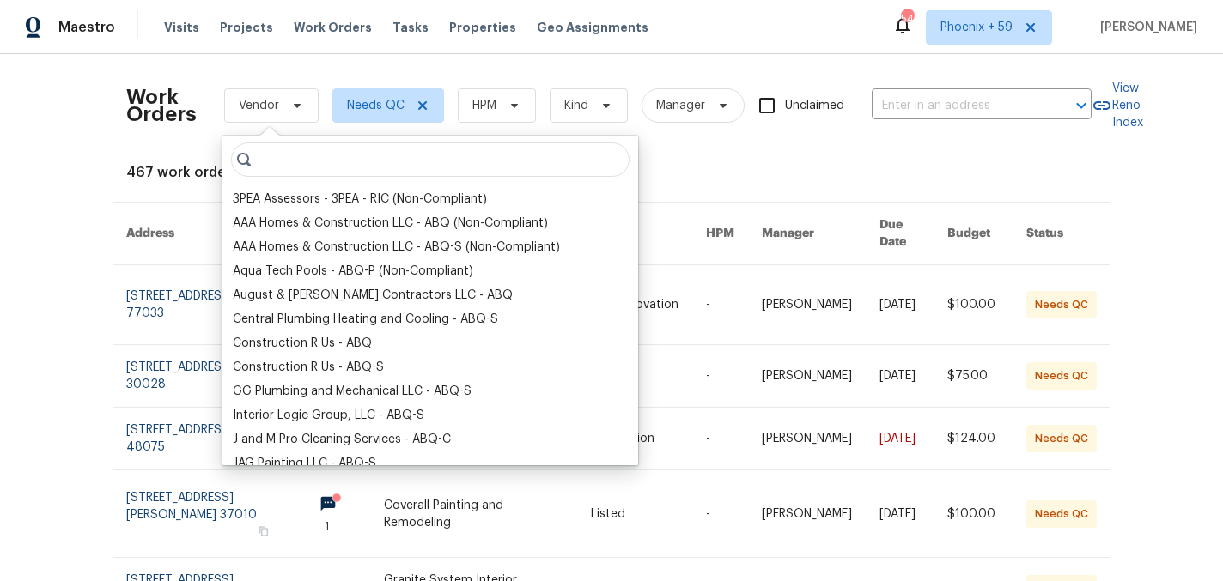
click at [284, 165] on input "search" at bounding box center [430, 160] width 398 height 34
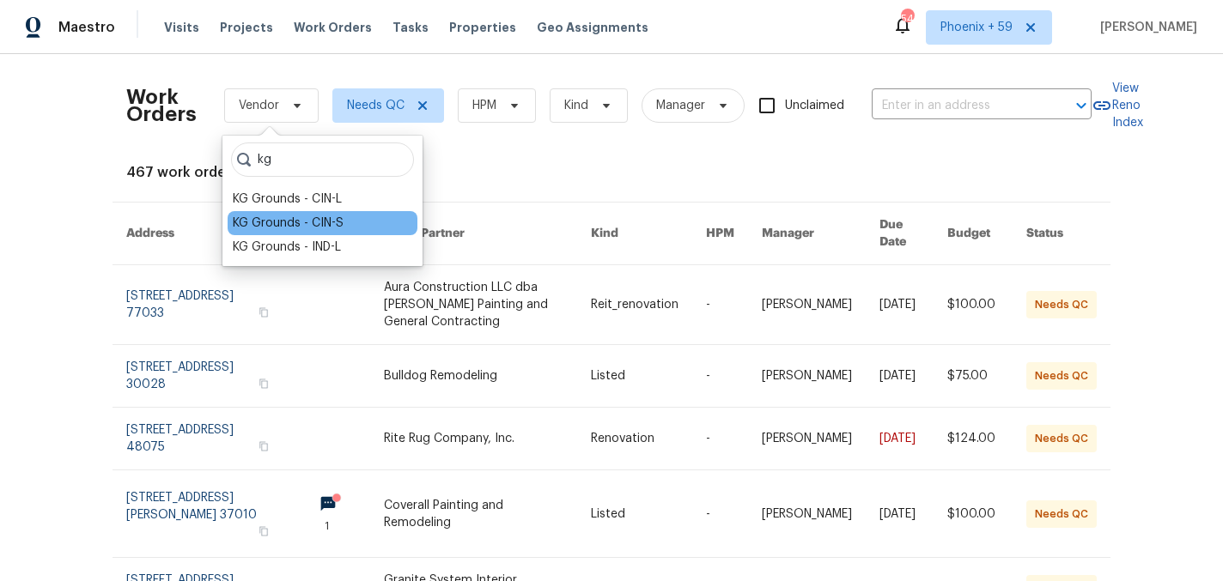
type input "kg"
click at [306, 219] on div "KG Grounds - CIN-S" at bounding box center [288, 223] width 111 height 17
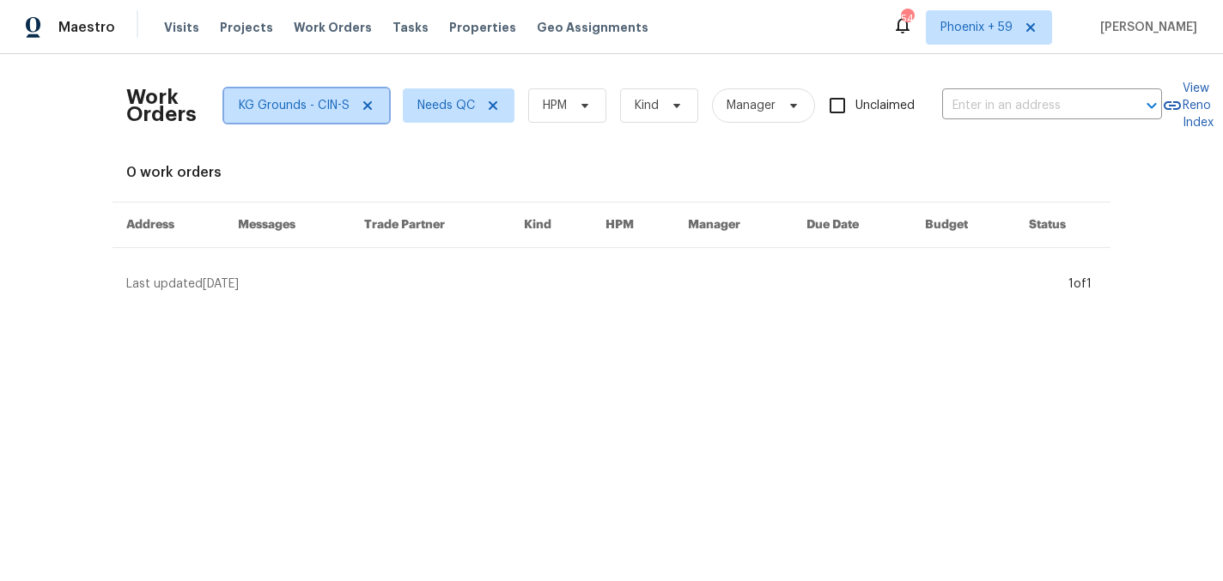
click at [365, 101] on icon at bounding box center [368, 106] width 14 height 14
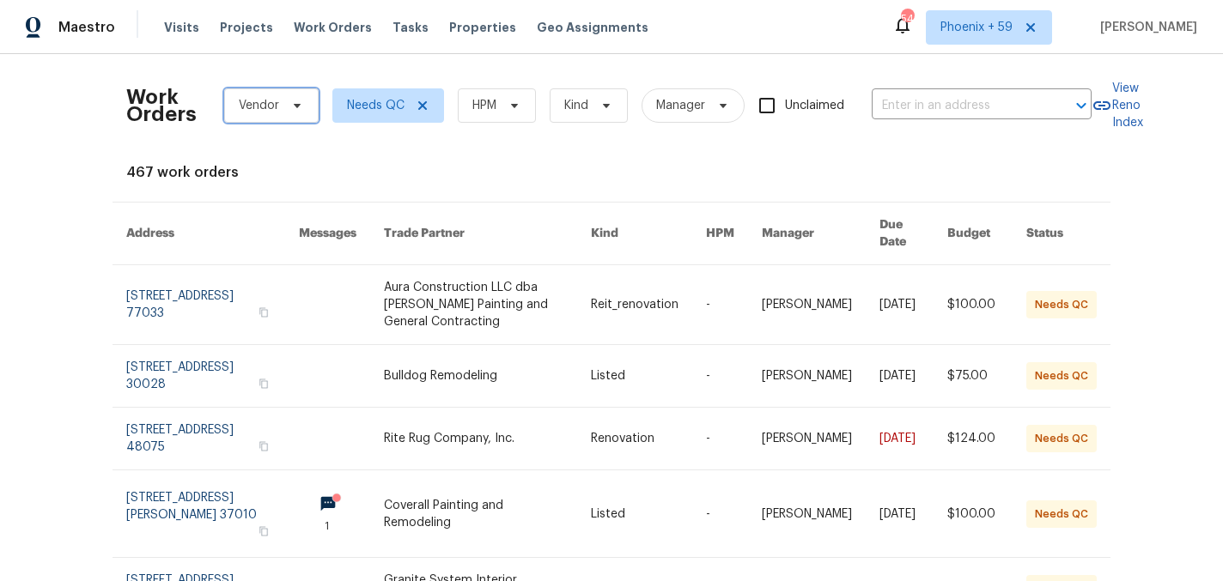
click at [276, 103] on span "Vendor" at bounding box center [259, 105] width 40 height 17
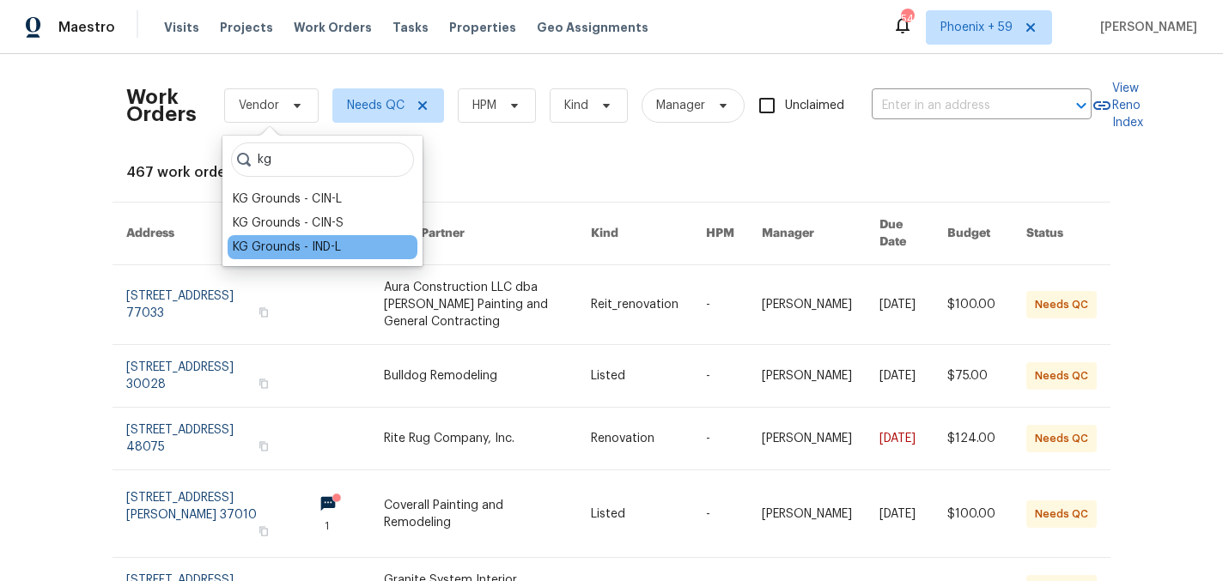
type input "kg"
click at [301, 247] on div "KG Grounds - IND-L" at bounding box center [287, 247] width 108 height 17
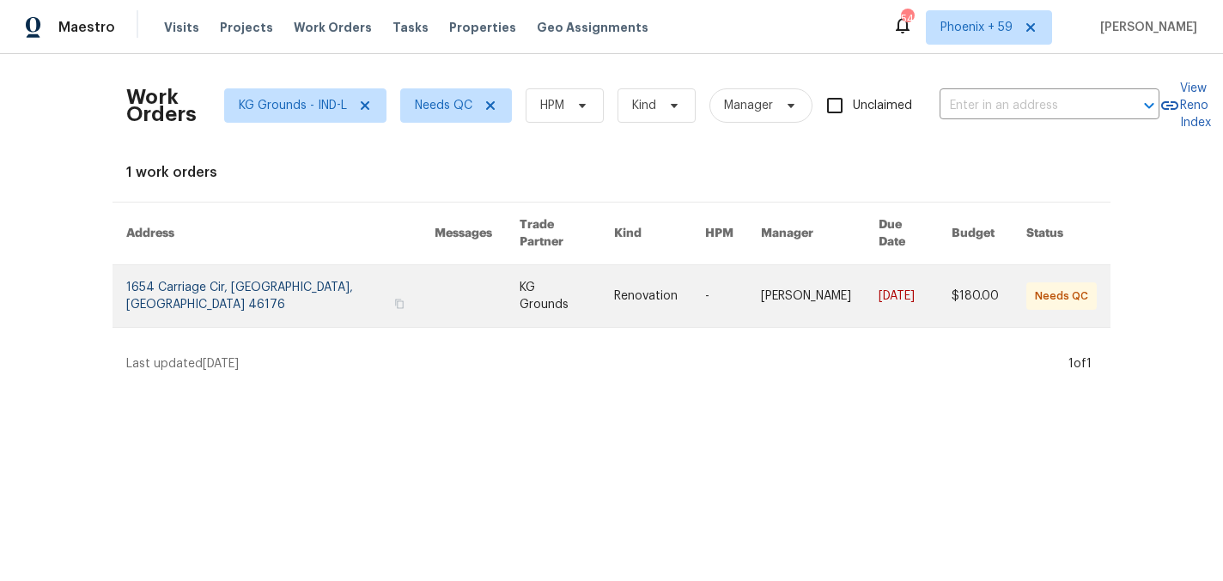
click at [288, 271] on link at bounding box center [280, 296] width 308 height 62
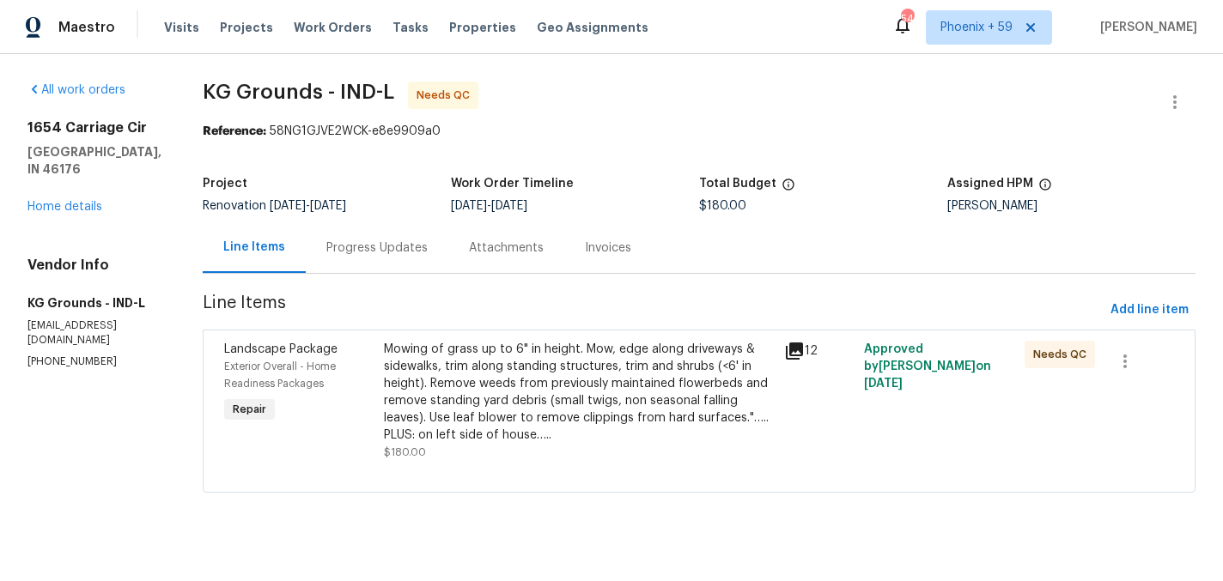
click at [82, 82] on div "All work orders" at bounding box center [94, 90] width 134 height 17
click at [76, 86] on link "All work orders" at bounding box center [76, 90] width 98 height 12
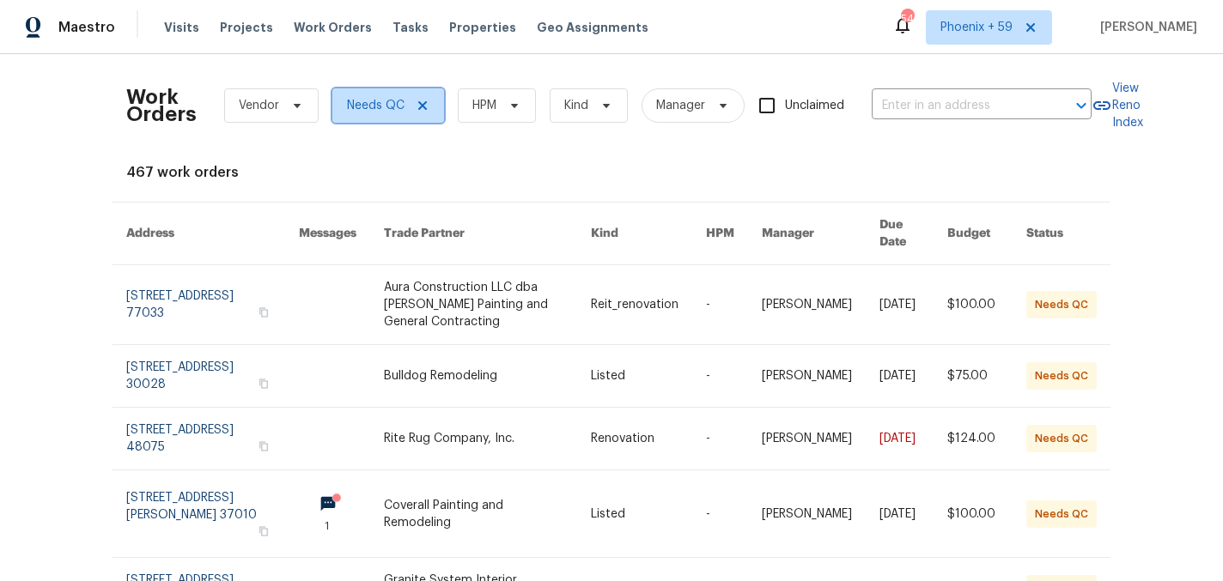
click at [425, 101] on icon at bounding box center [423, 106] width 14 height 14
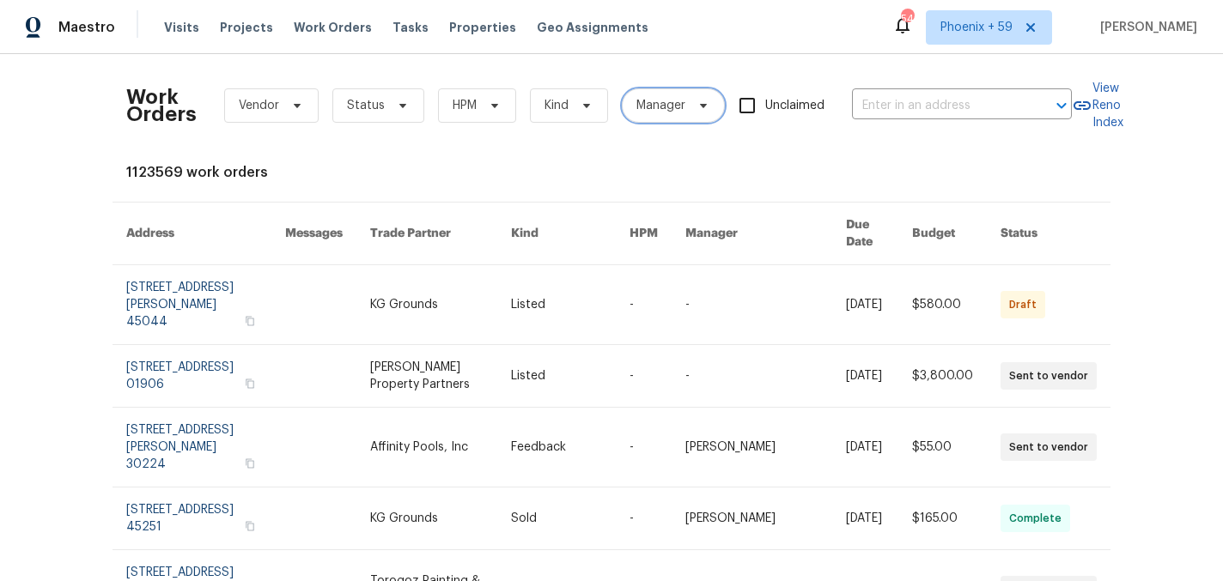
click at [656, 105] on span "Manager" at bounding box center [660, 105] width 49 height 17
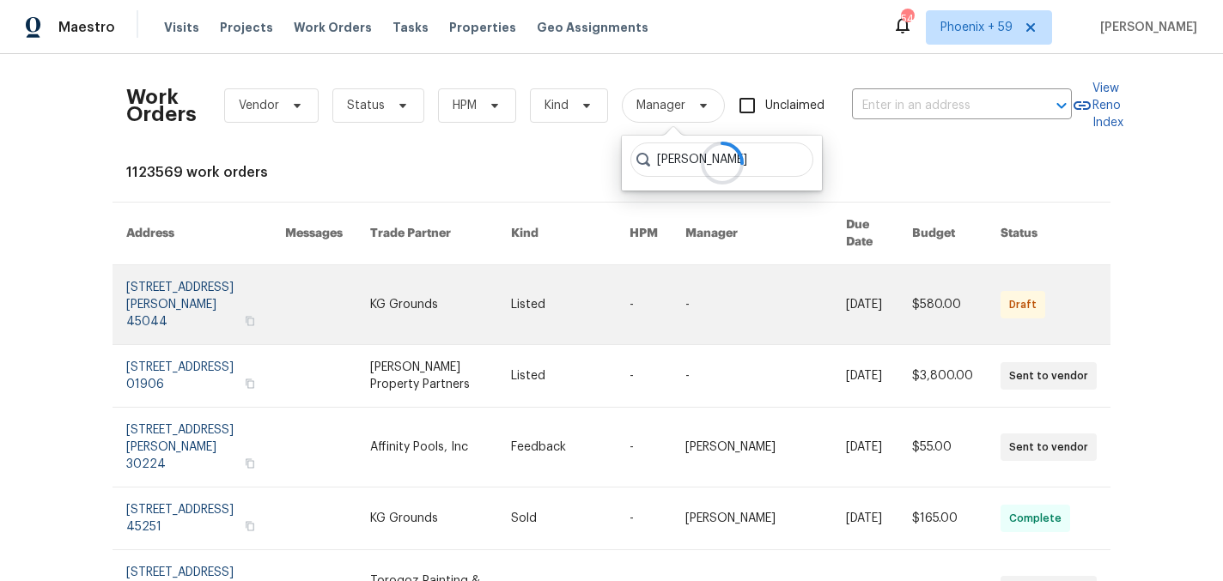
type input "[PERSON_NAME]"
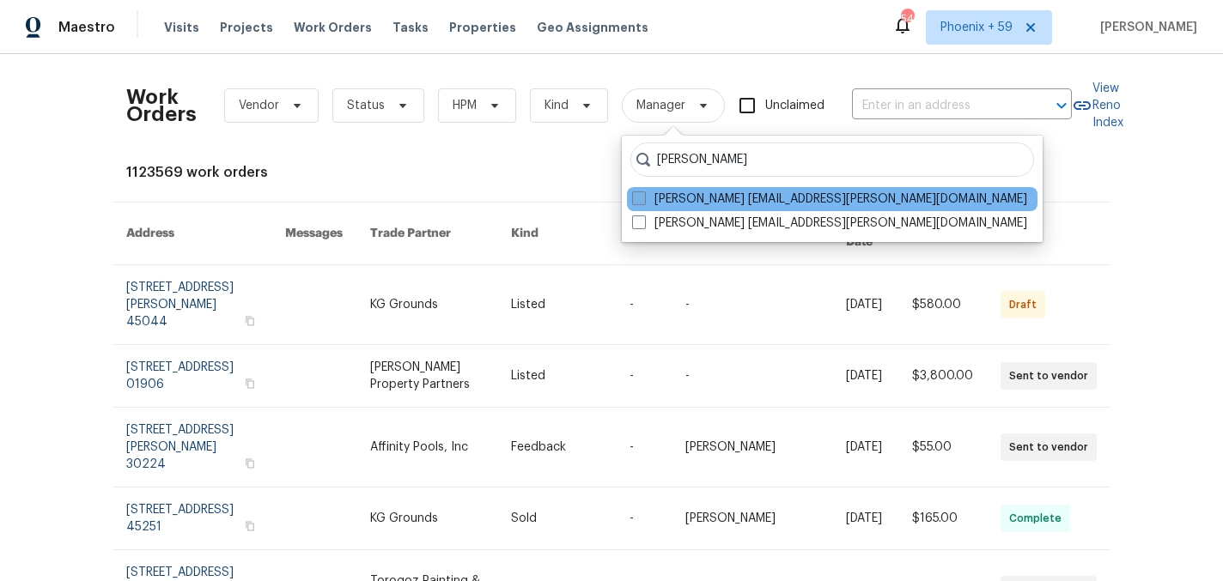
click at [764, 199] on label "[PERSON_NAME] [EMAIL_ADDRESS][PERSON_NAME][DOMAIN_NAME]" at bounding box center [829, 199] width 395 height 17
click at [643, 199] on input "[PERSON_NAME] [EMAIL_ADDRESS][PERSON_NAME][DOMAIN_NAME]" at bounding box center [637, 196] width 11 height 11
checkbox input "true"
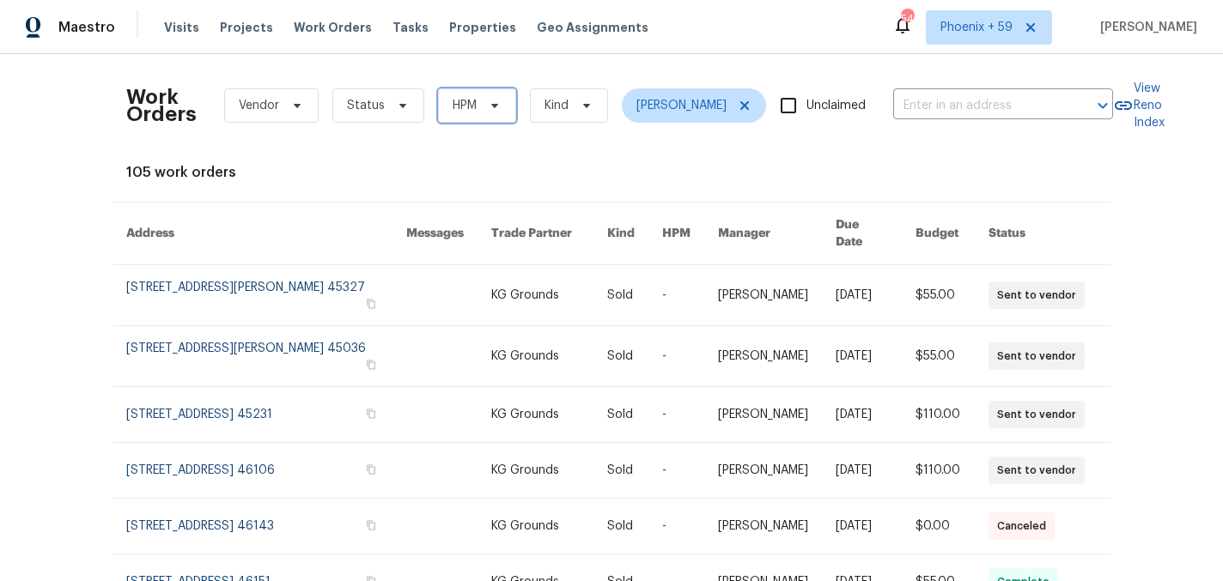
click at [483, 99] on span at bounding box center [492, 106] width 19 height 14
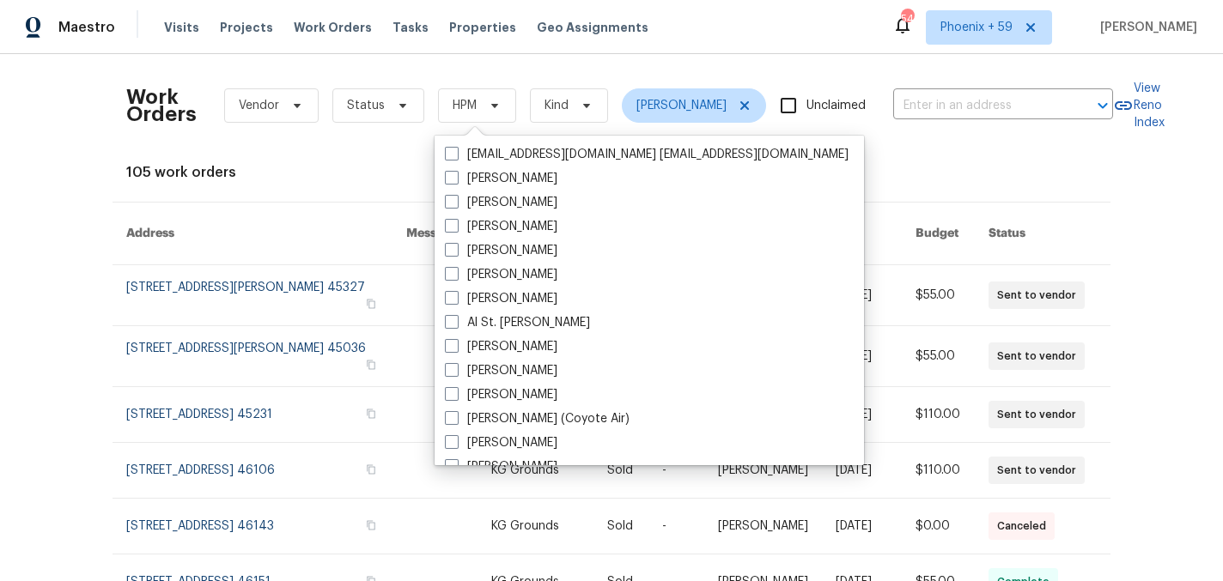
click at [393, 142] on div "Work Orders Vendor Status HPM Kind [PERSON_NAME] Unclaimed ​" at bounding box center [619, 106] width 987 height 76
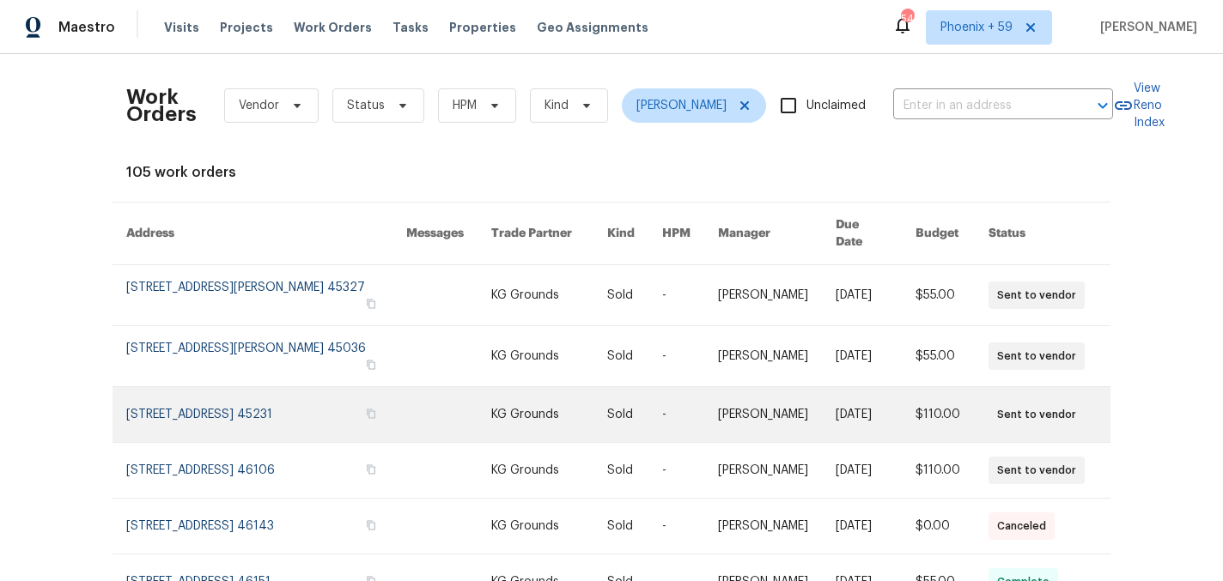
scroll to position [352, 0]
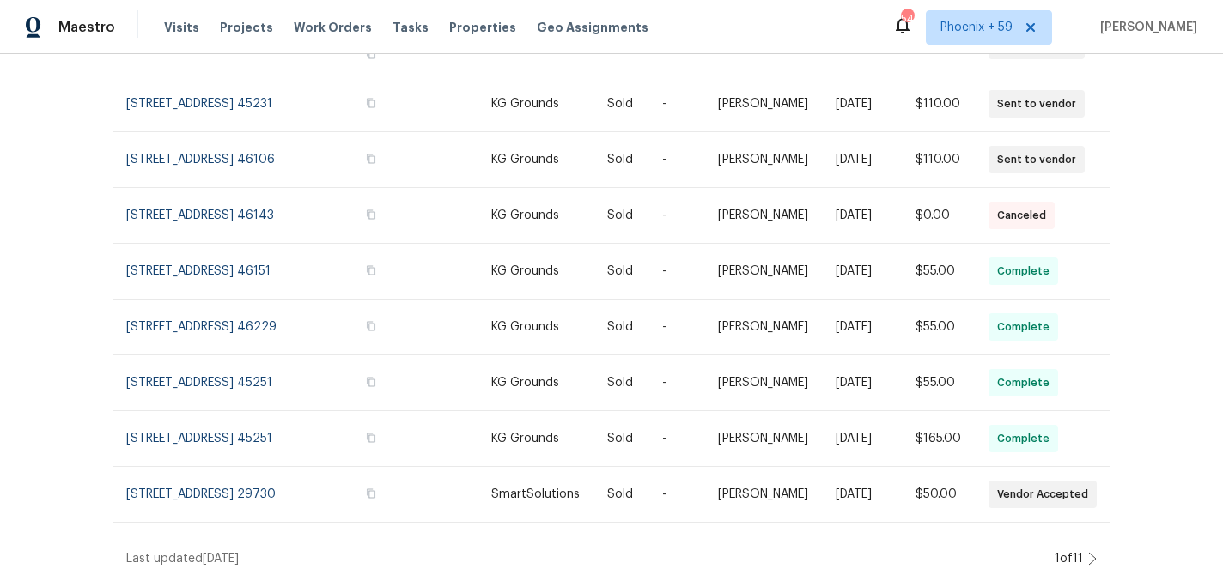
click at [1094, 556] on icon at bounding box center [1092, 559] width 9 height 14
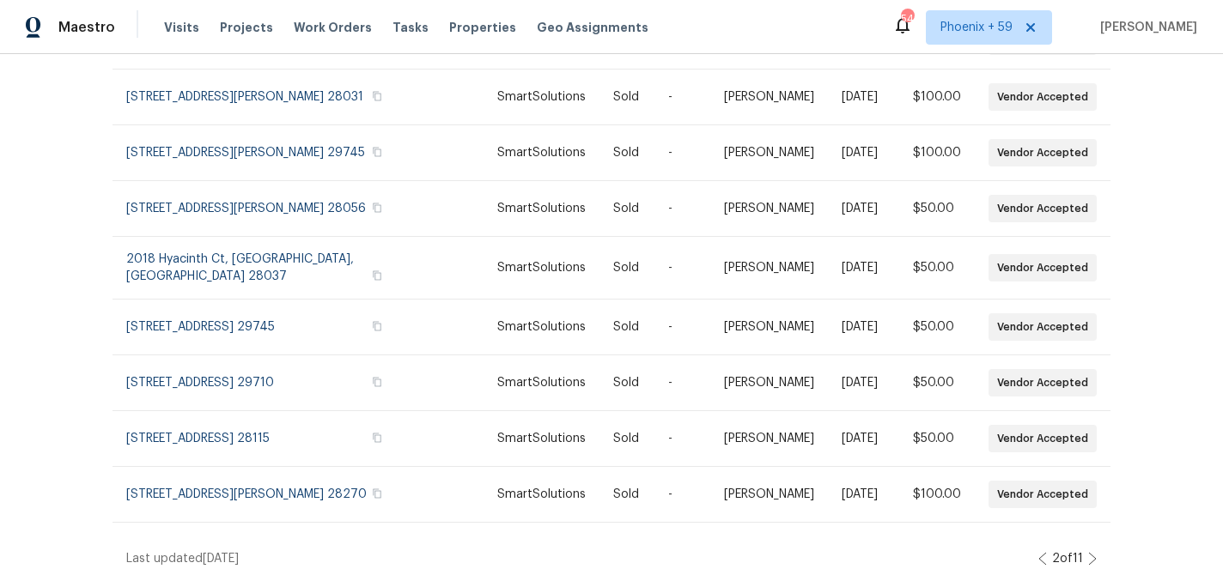
click at [1092, 556] on icon at bounding box center [1092, 559] width 9 height 14
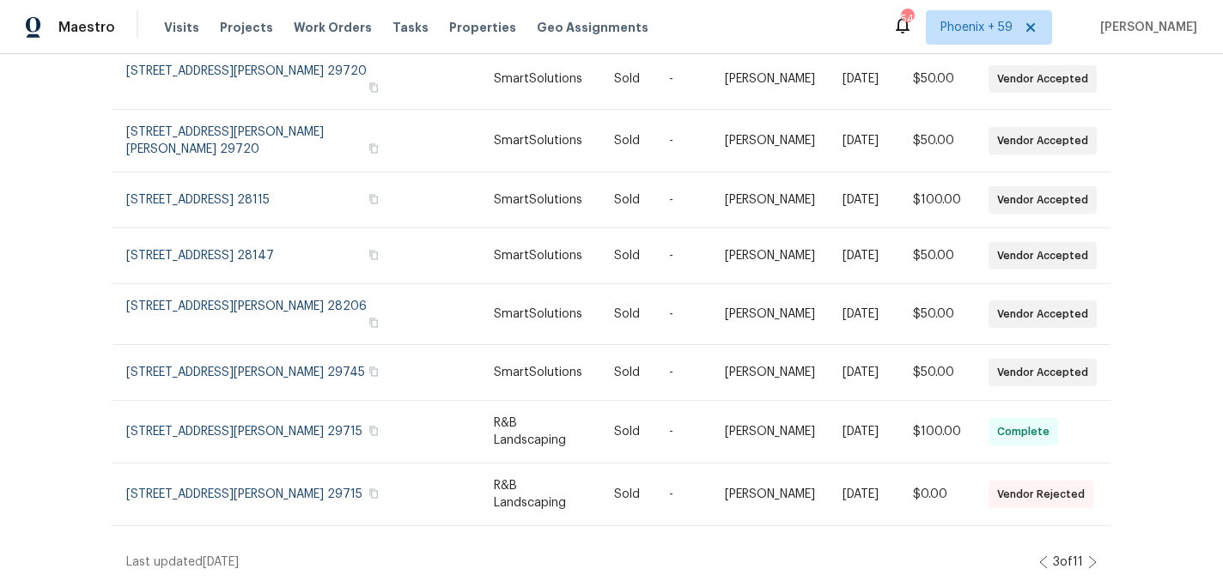
click at [1095, 557] on icon at bounding box center [1092, 563] width 9 height 14
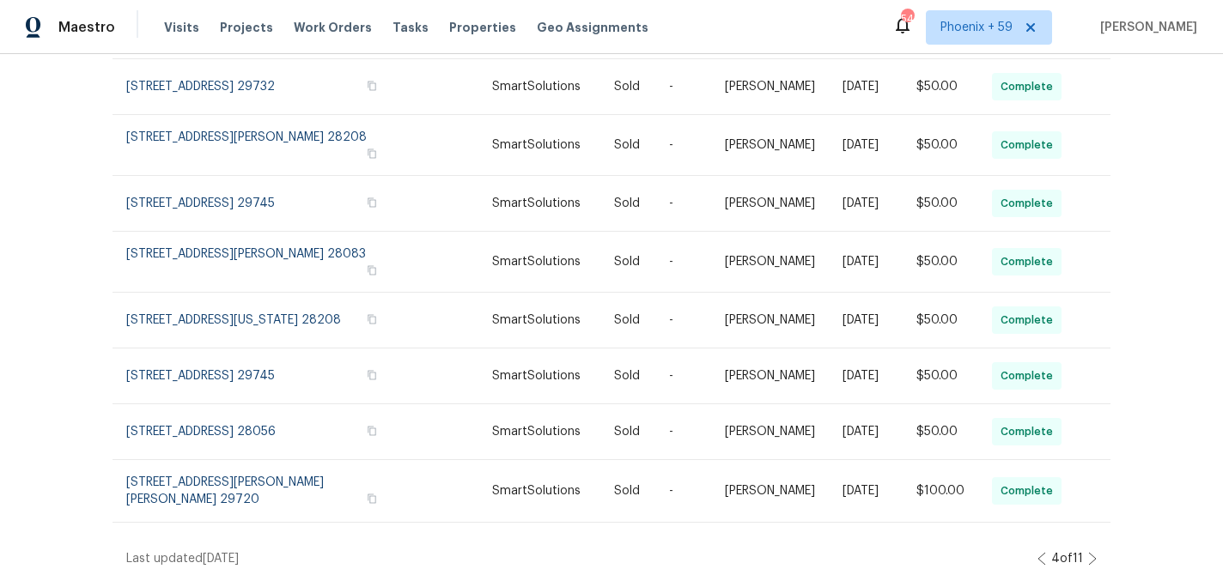
click at [1094, 557] on icon at bounding box center [1092, 559] width 7 height 12
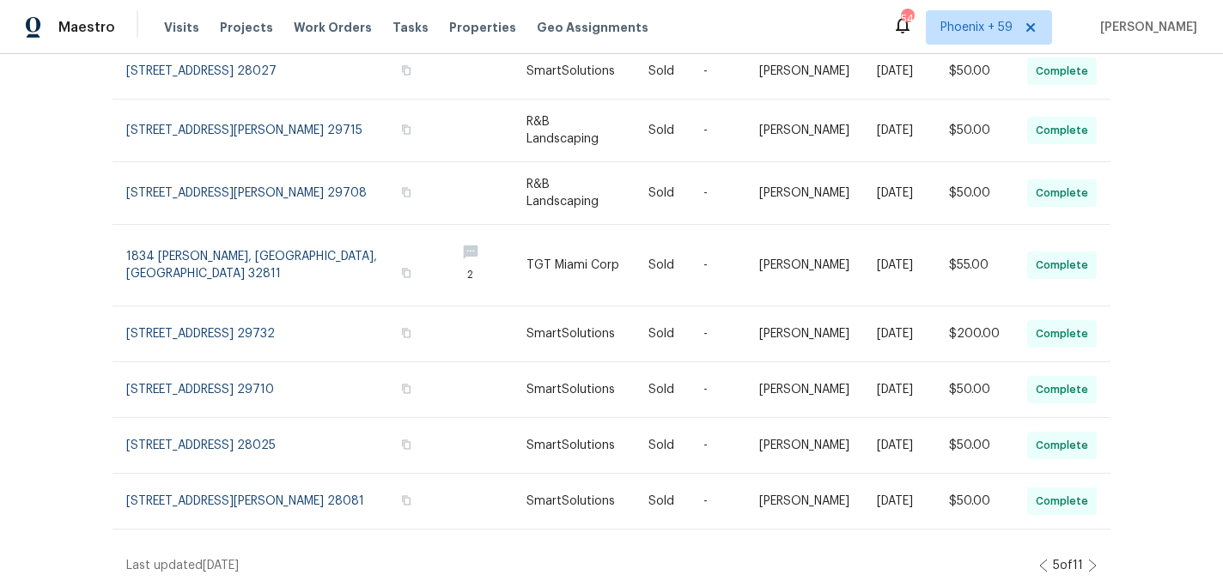
scroll to position [370, 0]
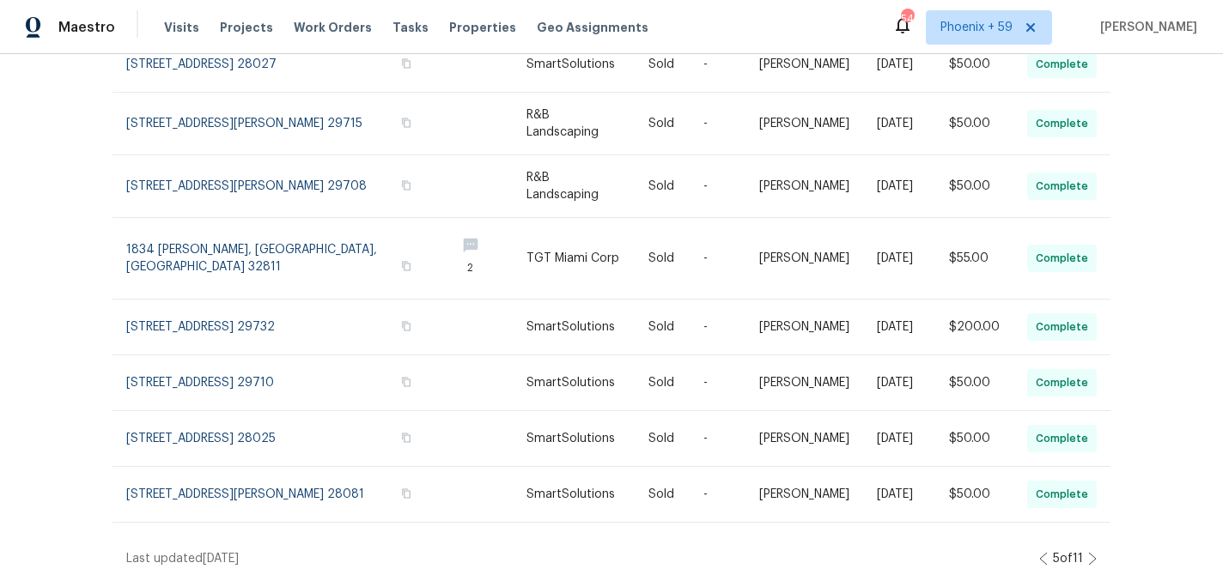
click at [1094, 557] on icon at bounding box center [1092, 559] width 7 height 12
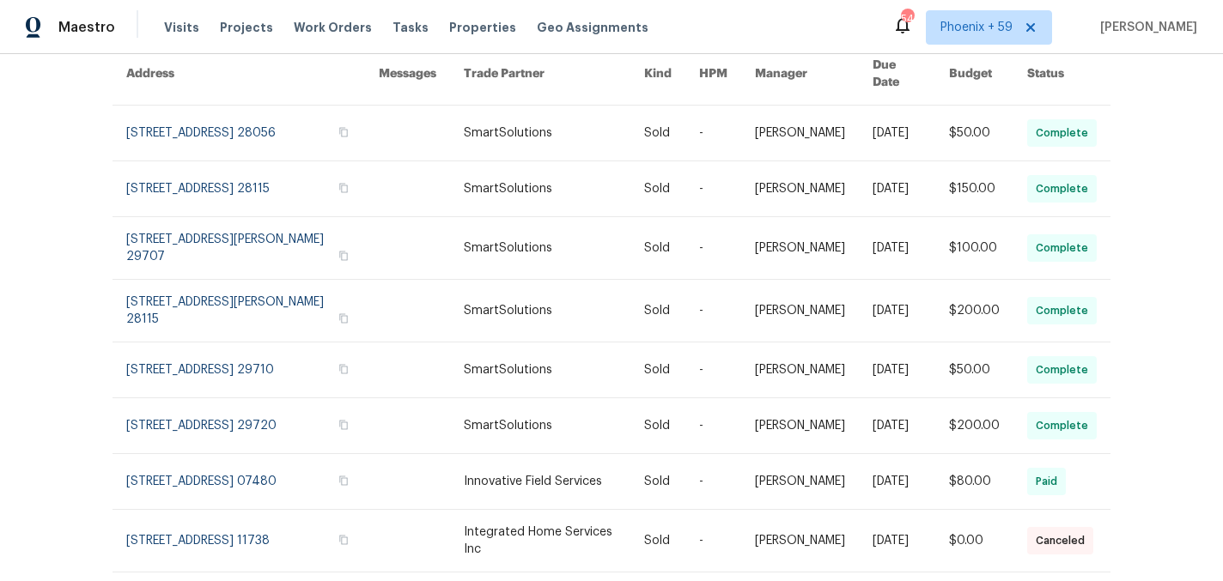
scroll to position [352, 0]
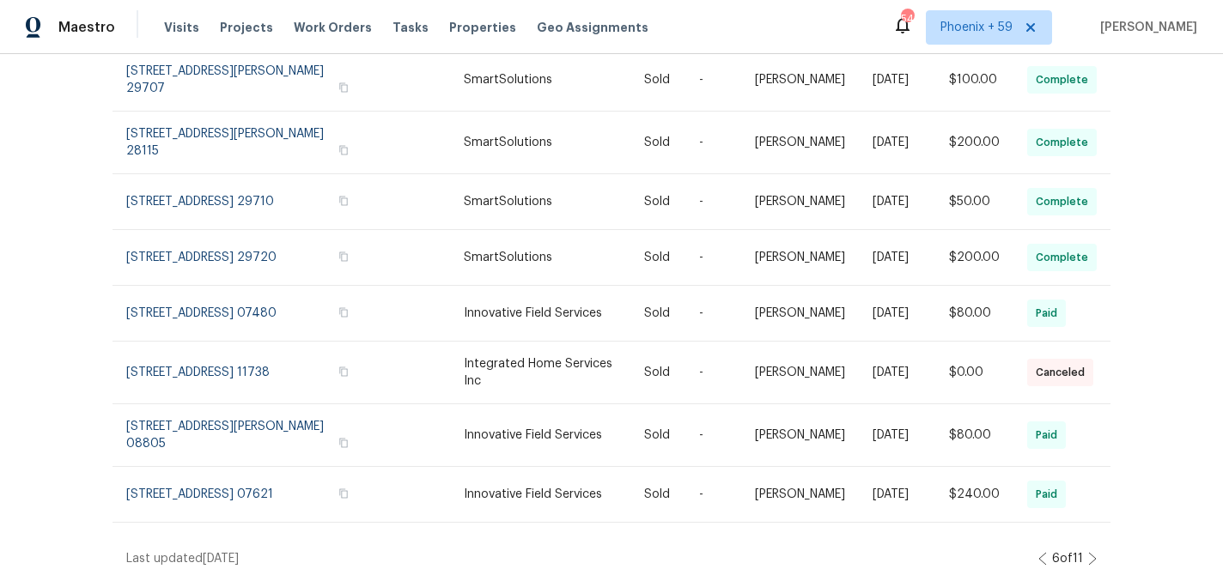
click at [1094, 557] on icon at bounding box center [1092, 559] width 7 height 12
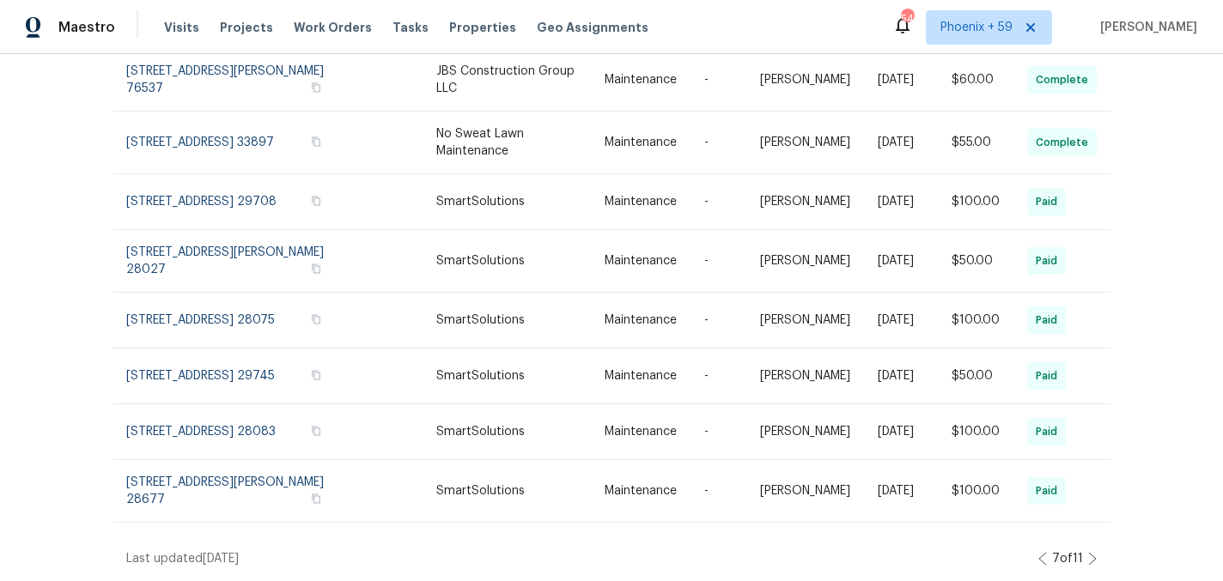
click at [1094, 557] on icon at bounding box center [1092, 559] width 7 height 12
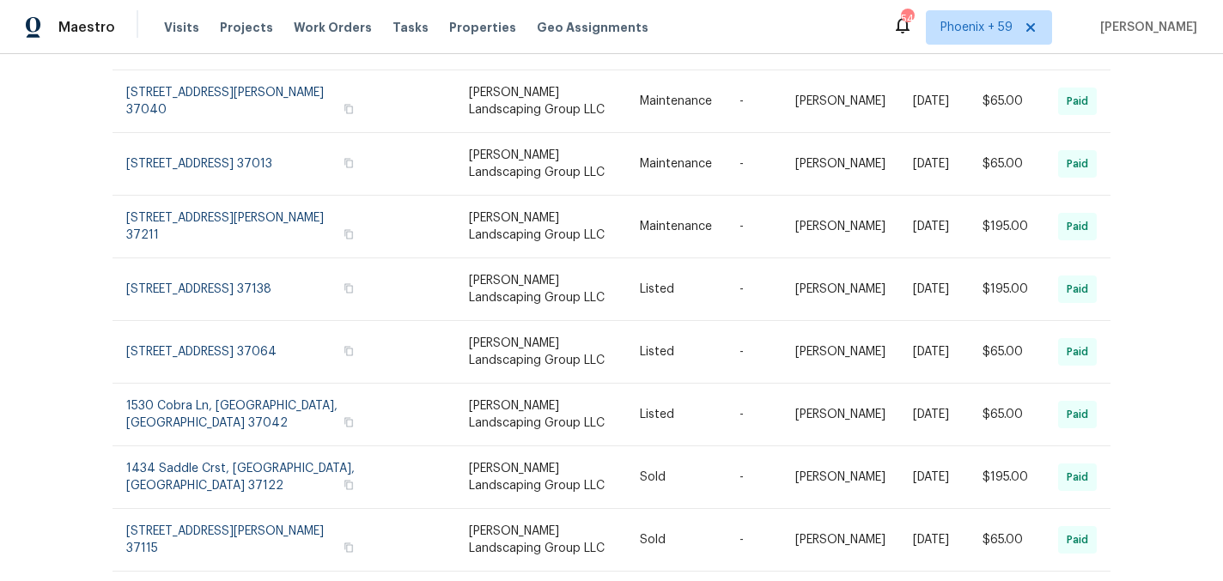
scroll to position [376, 0]
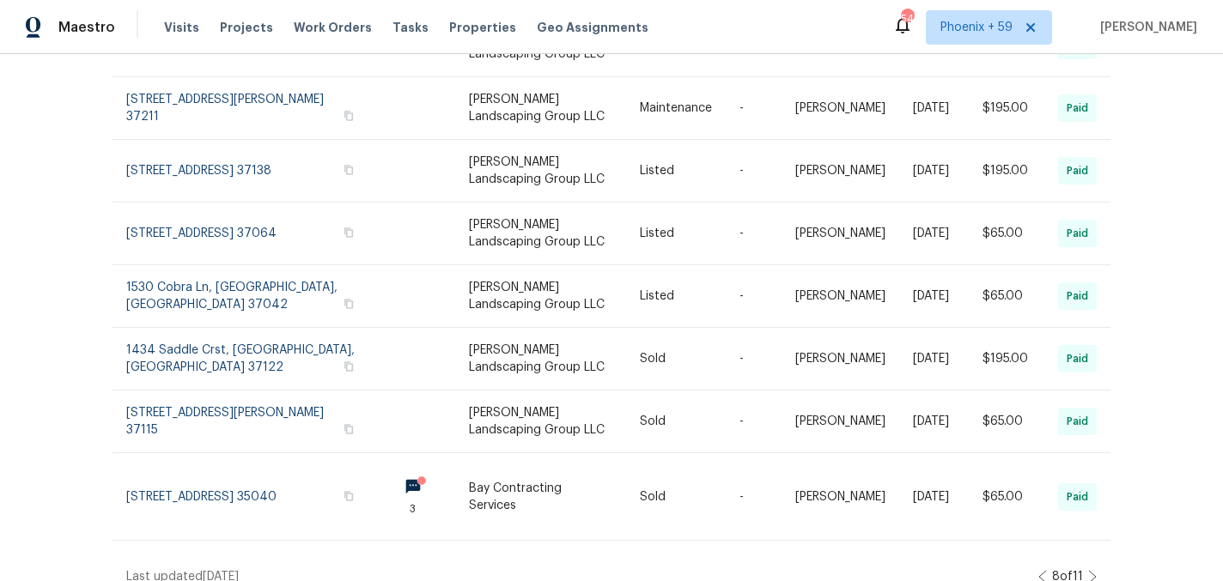
click at [1094, 571] on icon at bounding box center [1092, 577] width 7 height 12
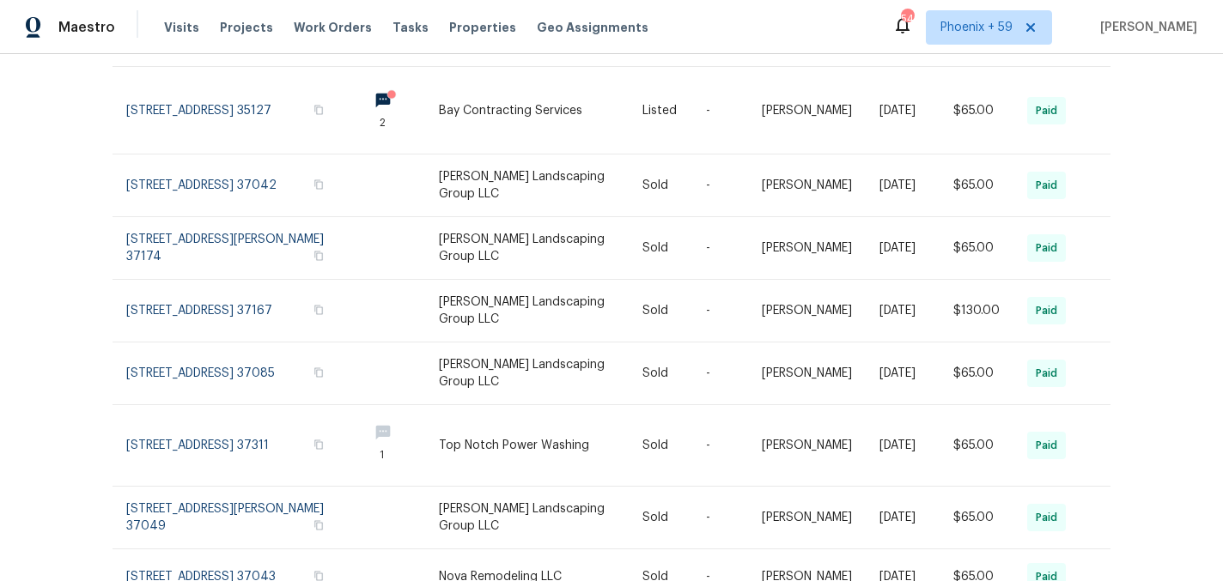
scroll to position [395, 0]
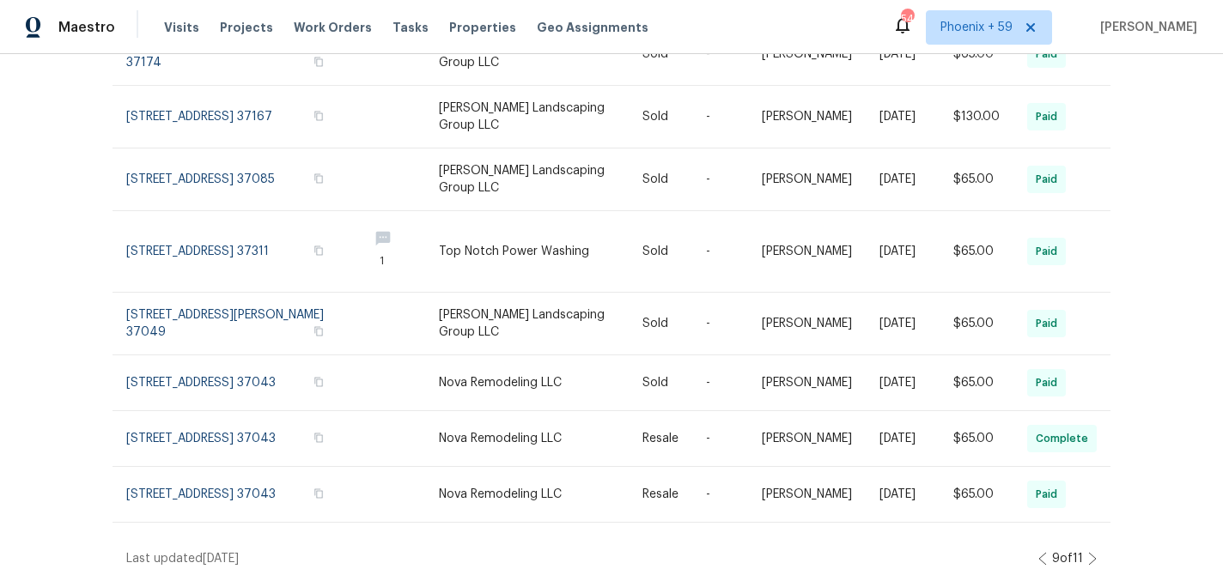
click at [1094, 557] on icon at bounding box center [1092, 559] width 7 height 12
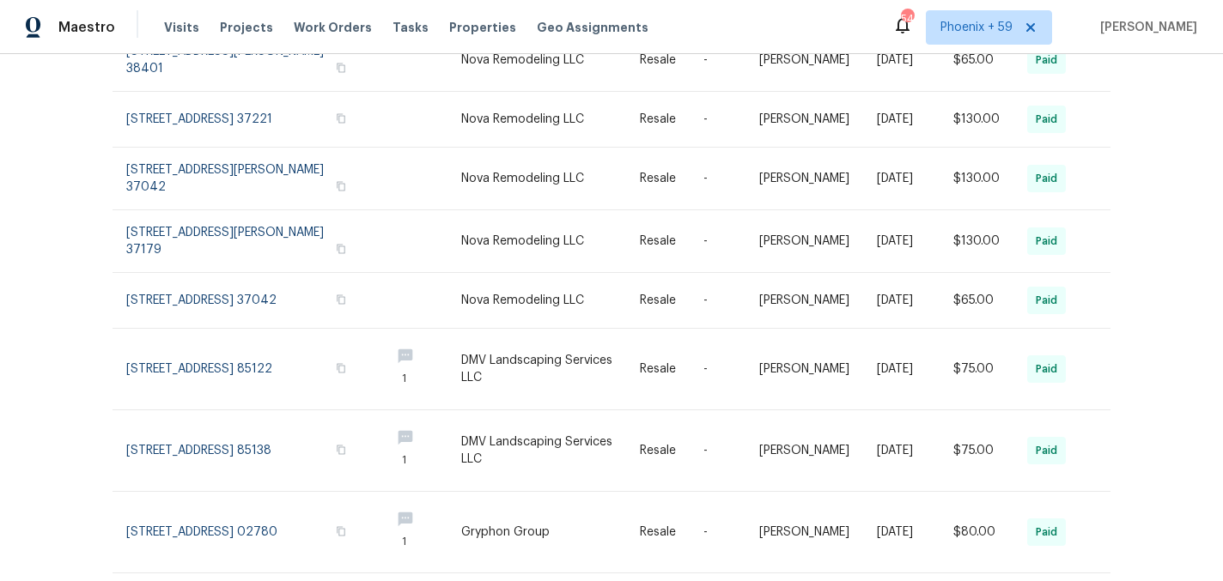
scroll to position [407, 0]
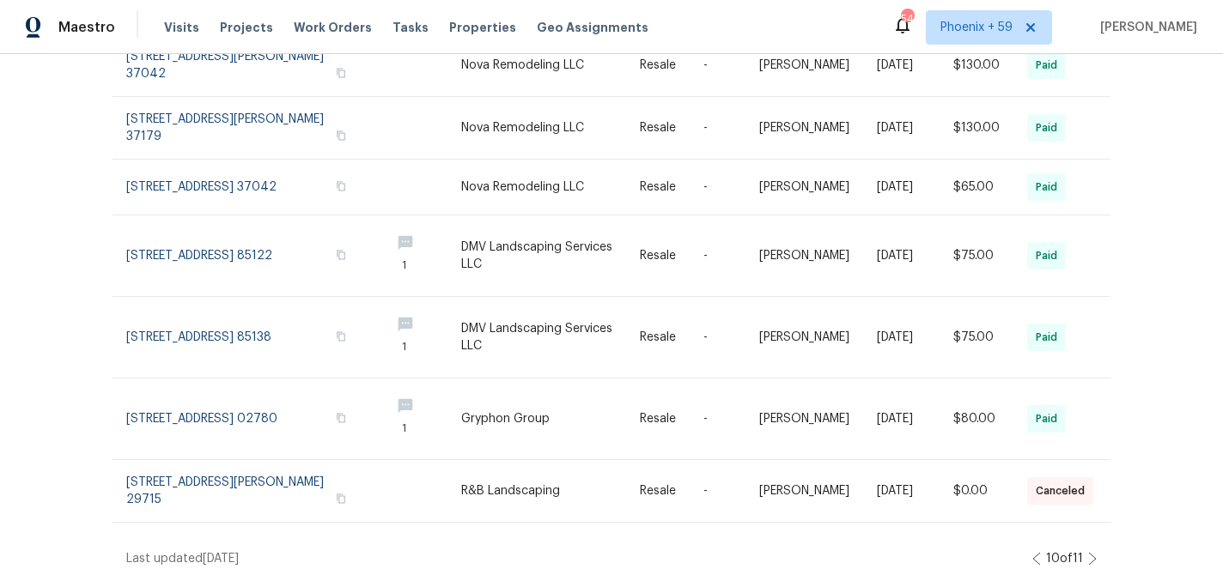
click at [1094, 557] on icon at bounding box center [1092, 559] width 7 height 12
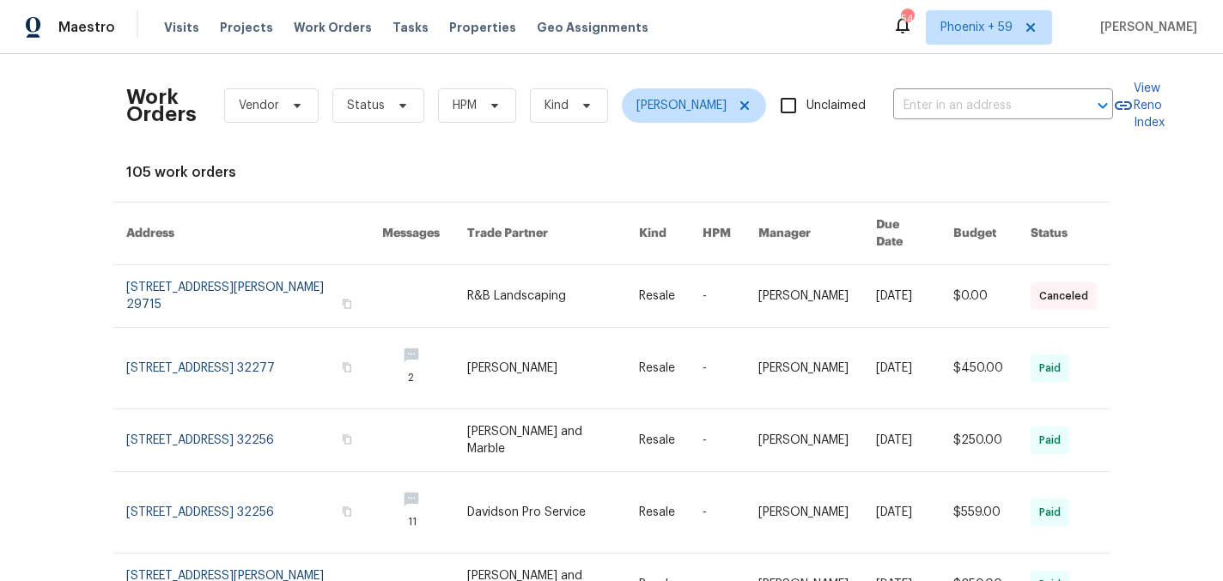
scroll to position [76, 0]
